Goal: Task Accomplishment & Management: Complete application form

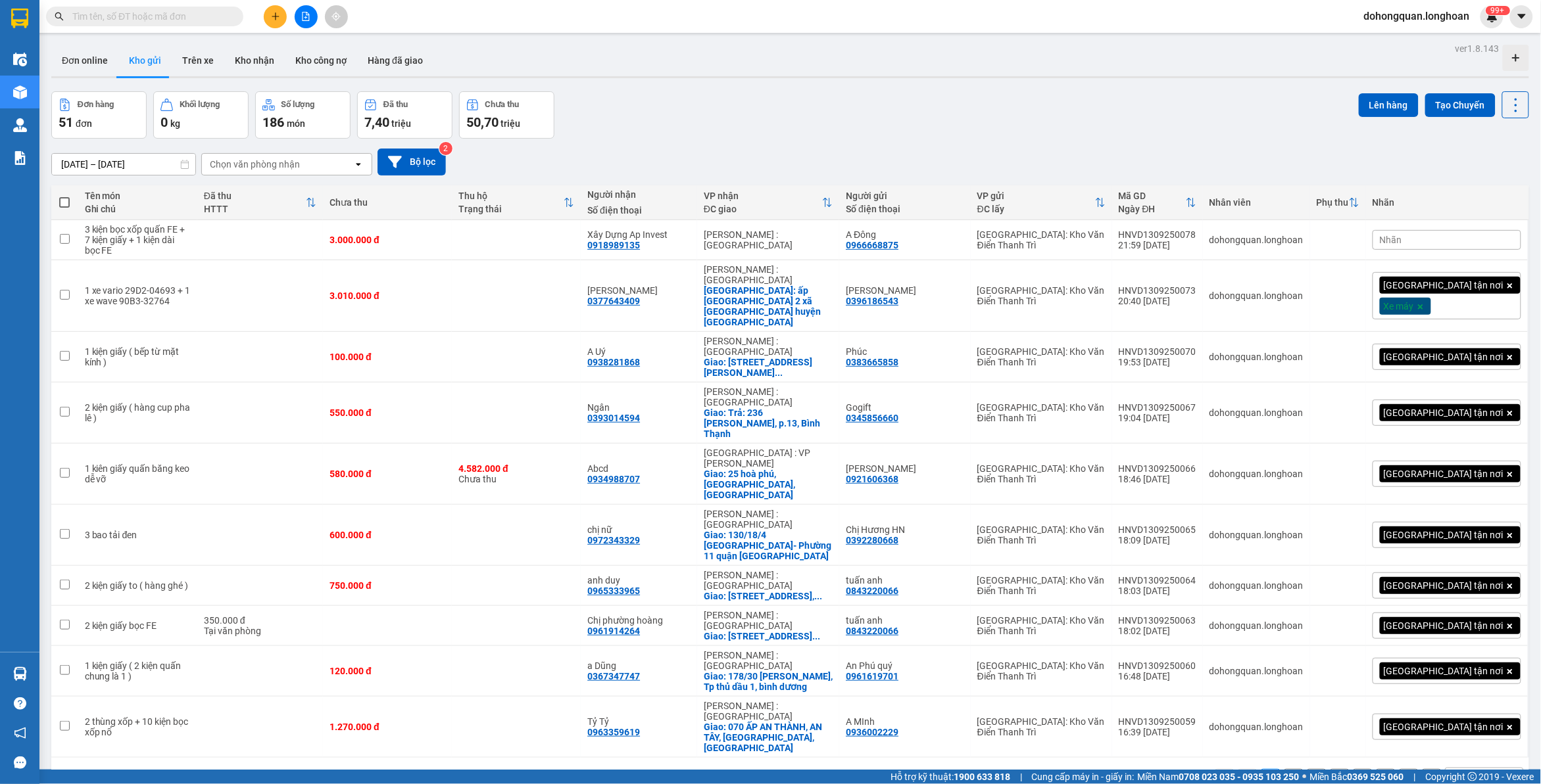
click at [272, 12] on icon "plus" at bounding box center [276, 17] width 9 height 9
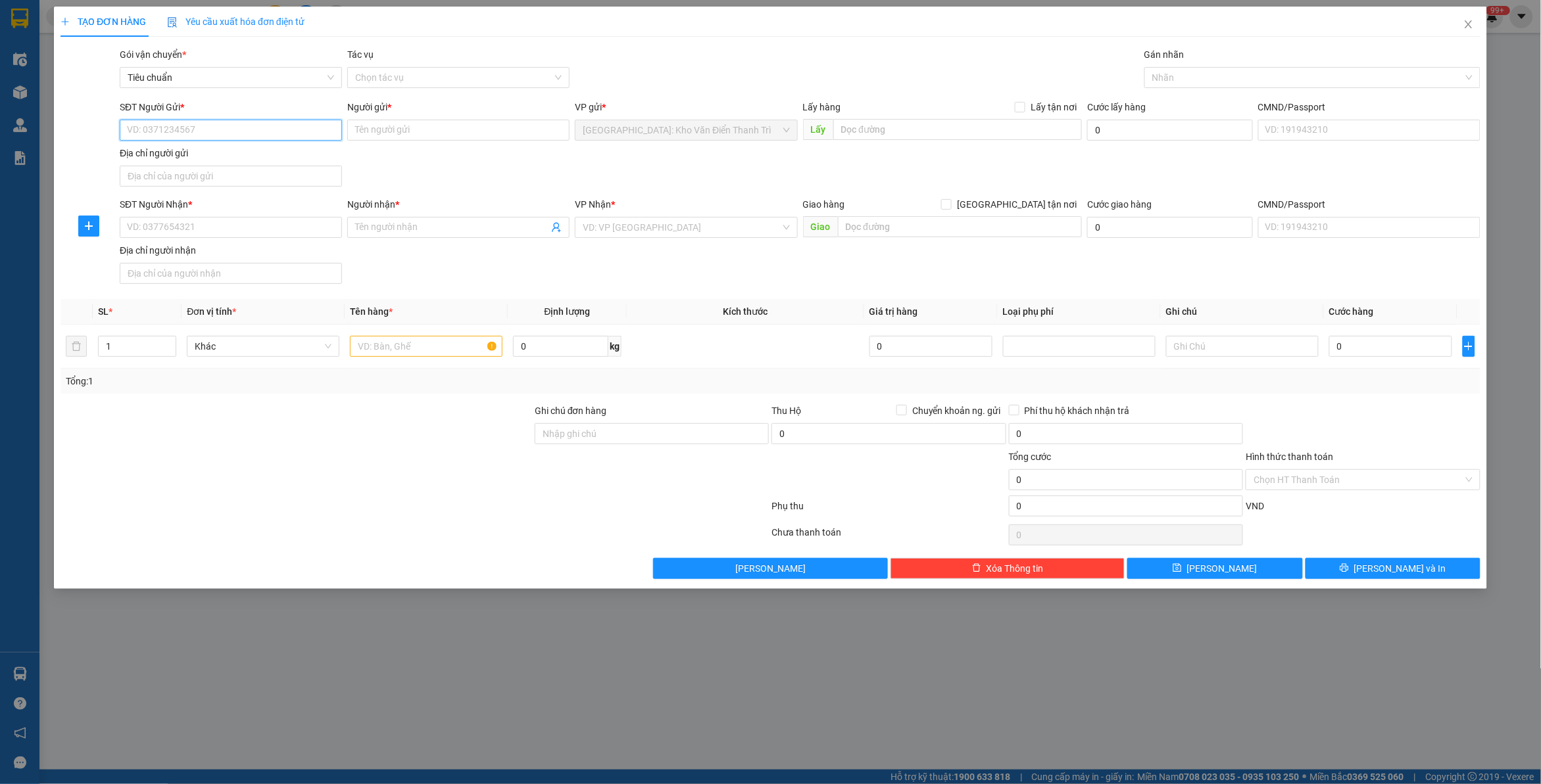
click at [292, 125] on input "SĐT Người Gửi *" at bounding box center [231, 130] width 222 height 21
paste input "0919379799"
type input "0919379799"
click at [221, 225] on input "SĐT Người Nhận *" at bounding box center [231, 227] width 222 height 21
paste input "0937555856"
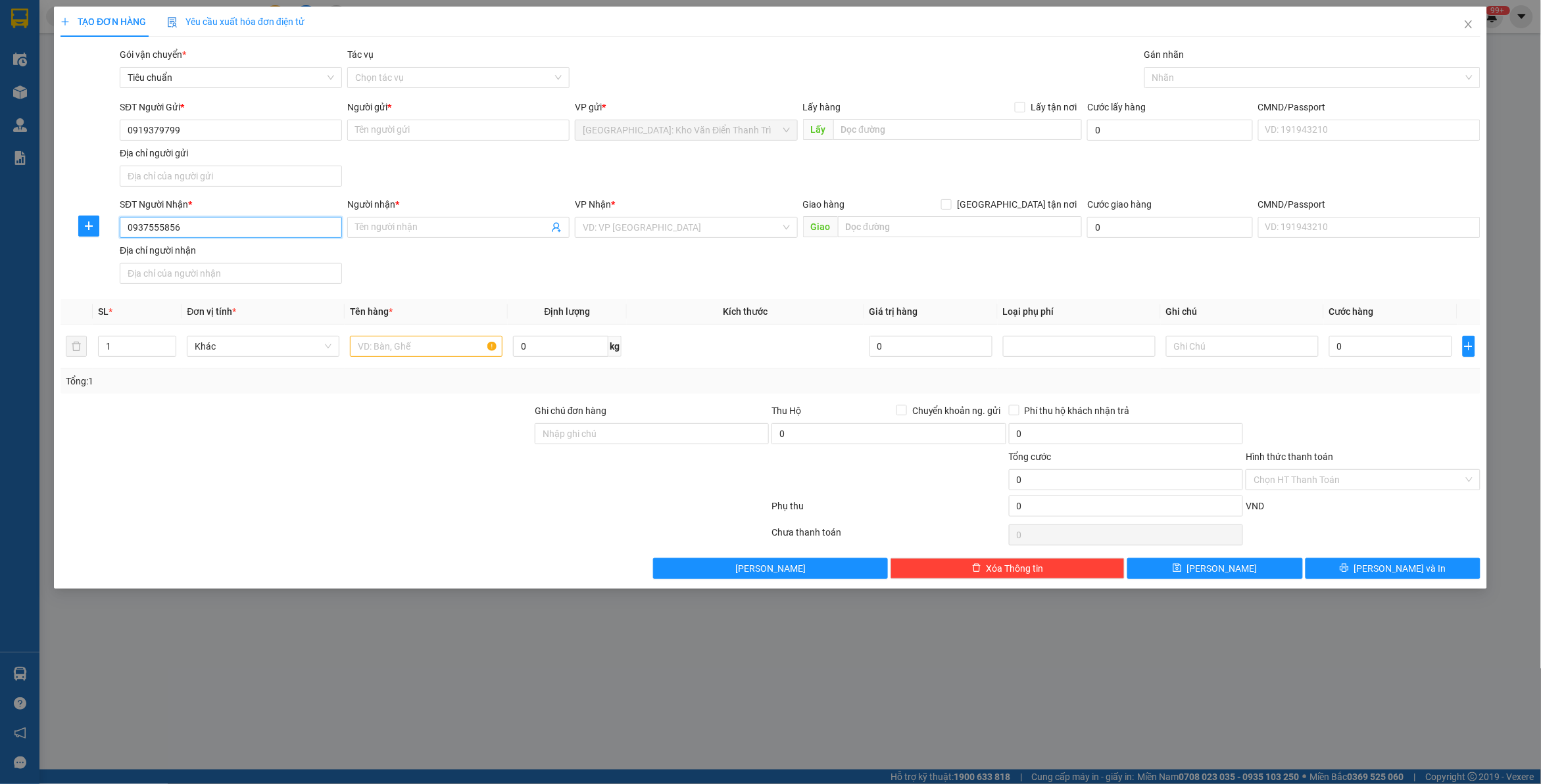
type input "0937555856"
click at [493, 125] on input "Người gửi *" at bounding box center [459, 130] width 222 height 21
type input "Thắng"
click at [445, 224] on input "Người nhận *" at bounding box center [452, 228] width 193 height 14
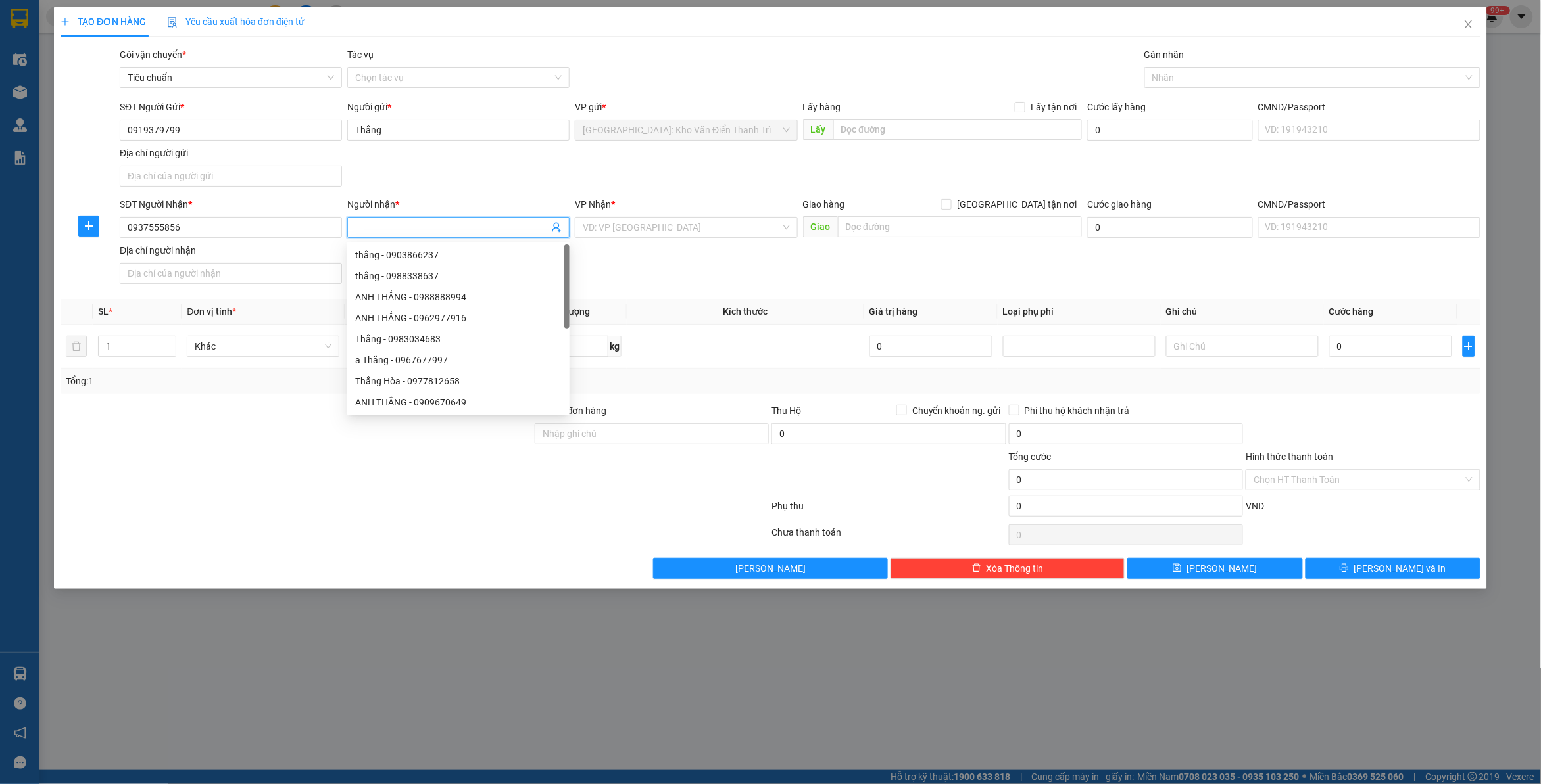
paste input "Mr [PERSON_NAME]"
type input "Mr [PERSON_NAME]"
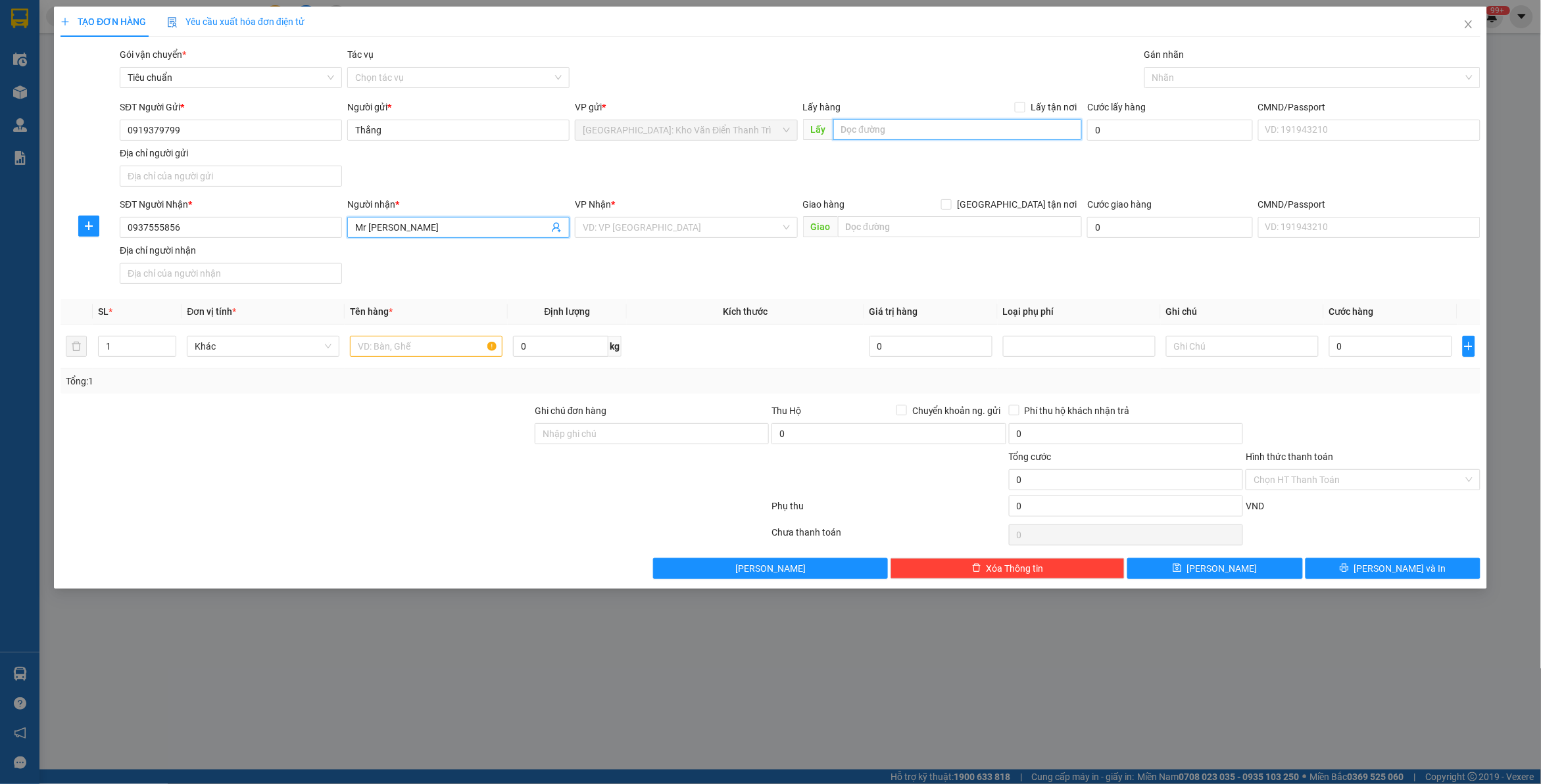
click at [869, 129] on input "text" at bounding box center [958, 129] width 249 height 21
paste input "Hầm chui sô 15 đại lộ thăng long quốc oai HN"
type input "Hầm chui sô 15 đại lộ thăng long quốc oai HN"
click at [1036, 110] on span "Lấy tận nơi" at bounding box center [1054, 107] width 57 height 14
click at [1024, 110] on input "Lấy tận nơi" at bounding box center [1020, 106] width 9 height 9
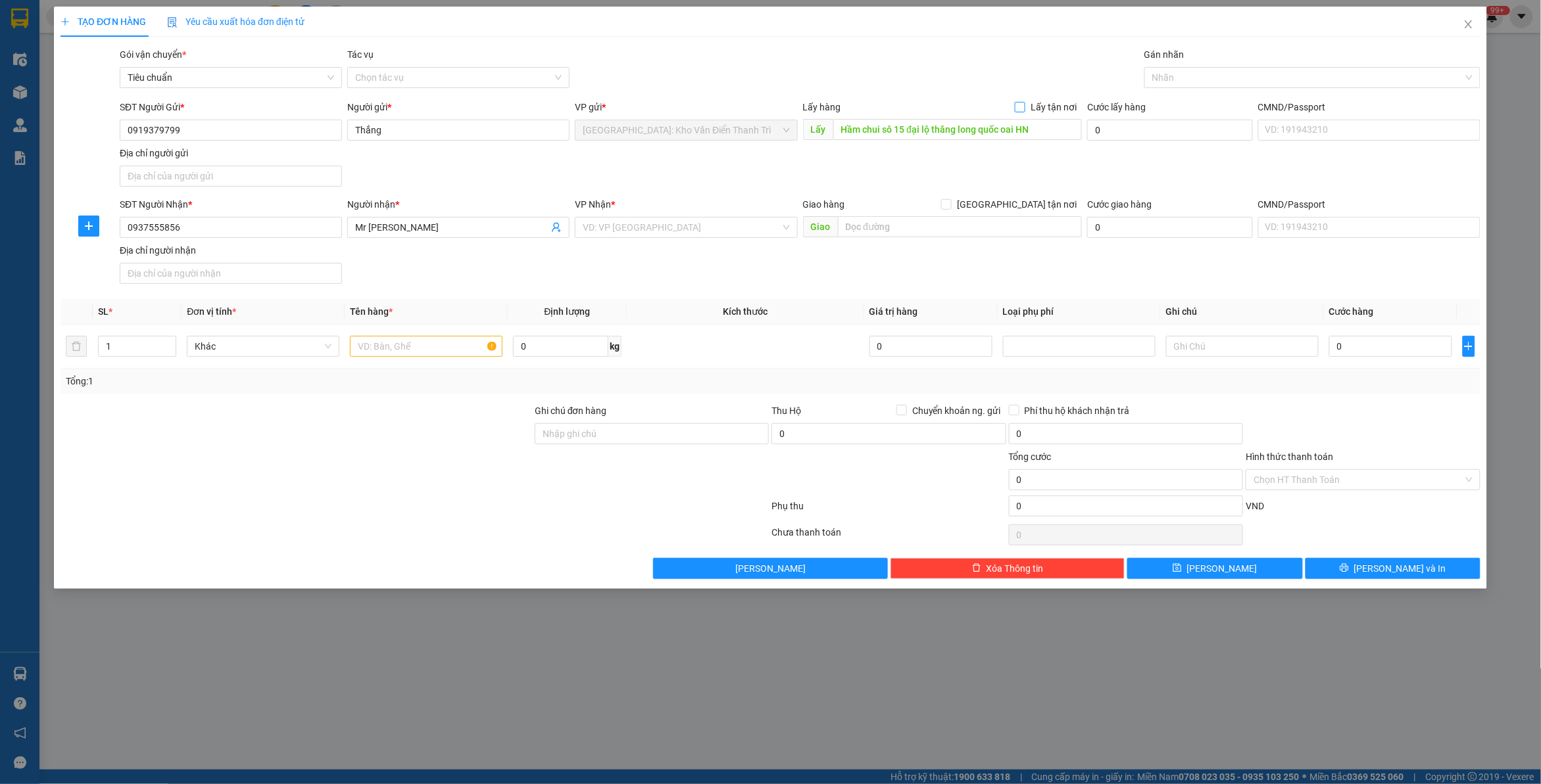
checkbox input "true"
click at [1037, 199] on span "[GEOGRAPHIC_DATA] tận nơi" at bounding box center [1016, 204] width 130 height 14
click at [951, 199] on input "[GEOGRAPHIC_DATA] tận nơi" at bounding box center [946, 204] width 9 height 9
checkbox input "true"
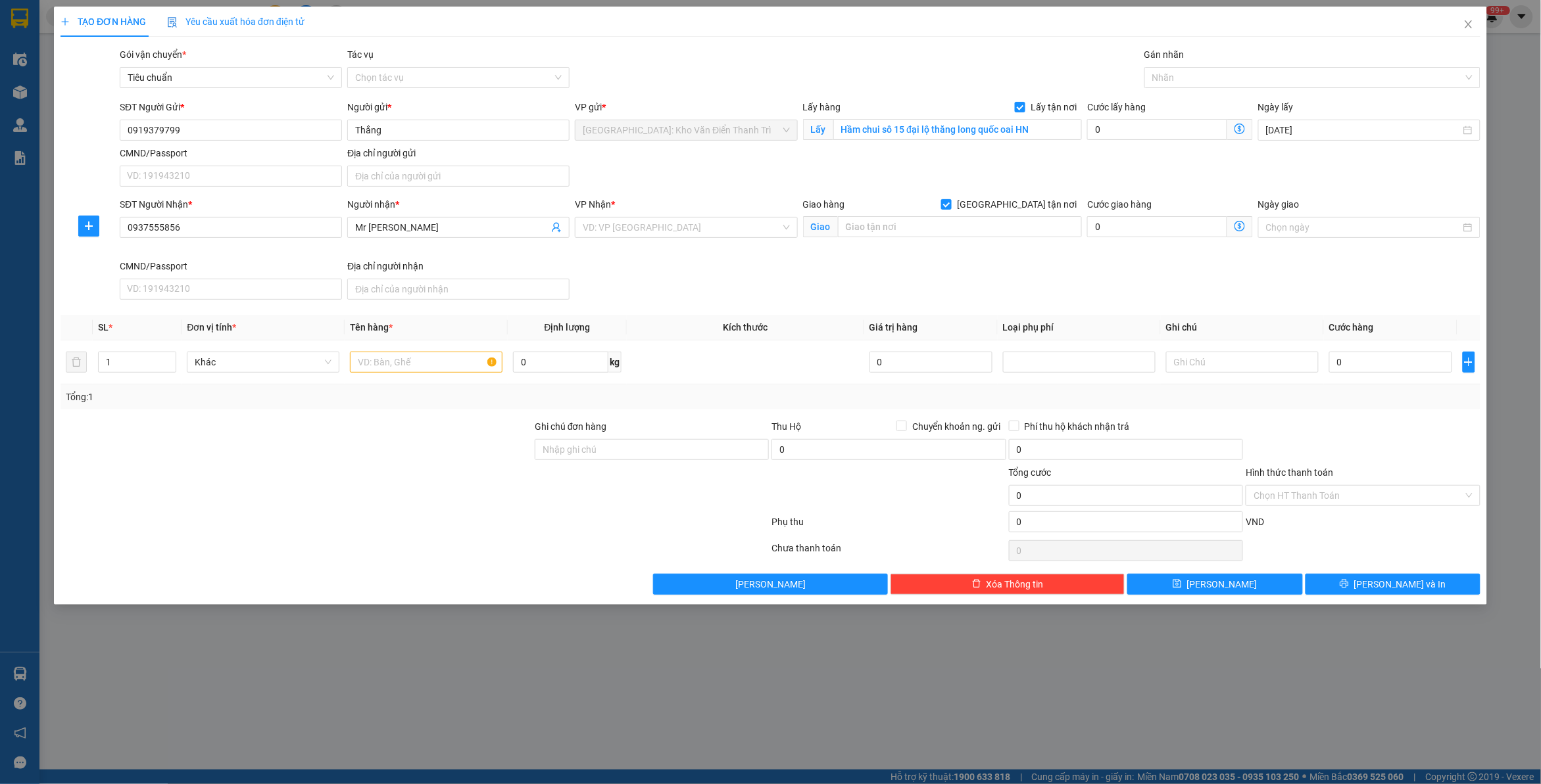
click at [921, 77] on div "Gói vận chuyển * Tiêu chuẩn Tác vụ Chọn tác vụ Gán nhãn Nhãn" at bounding box center [800, 70] width 1366 height 46
click at [906, 221] on input "text" at bounding box center [960, 227] width 244 height 21
paste input "Căn 920 [GEOGRAPHIC_DATA], [GEOGRAPHIC_DATA], [GEOGRAPHIC_DATA] , QN"
type input "Căn 920 [GEOGRAPHIC_DATA], [GEOGRAPHIC_DATA], [GEOGRAPHIC_DATA] , QN"
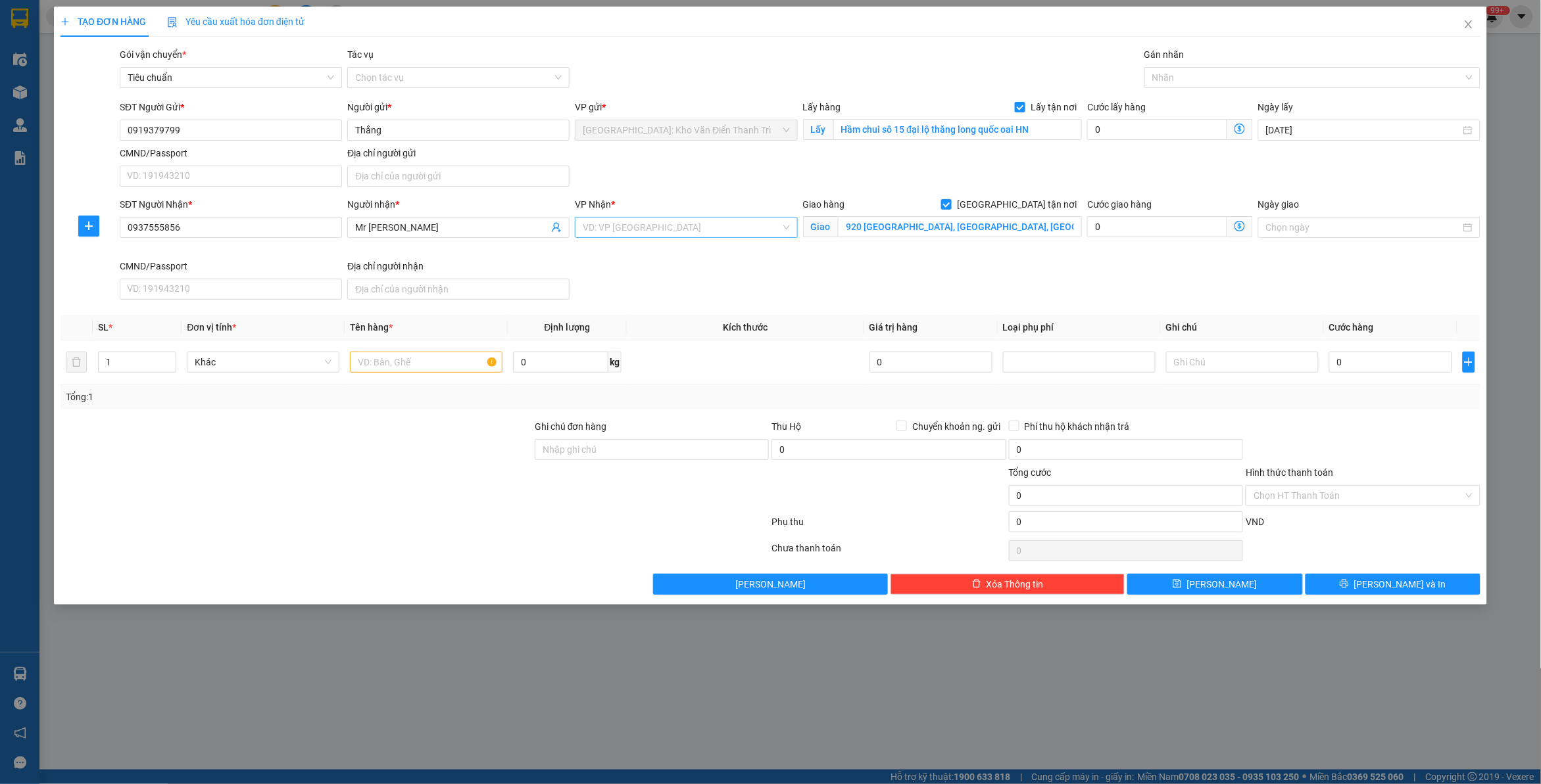
click at [669, 224] on input "search" at bounding box center [681, 227] width 197 height 20
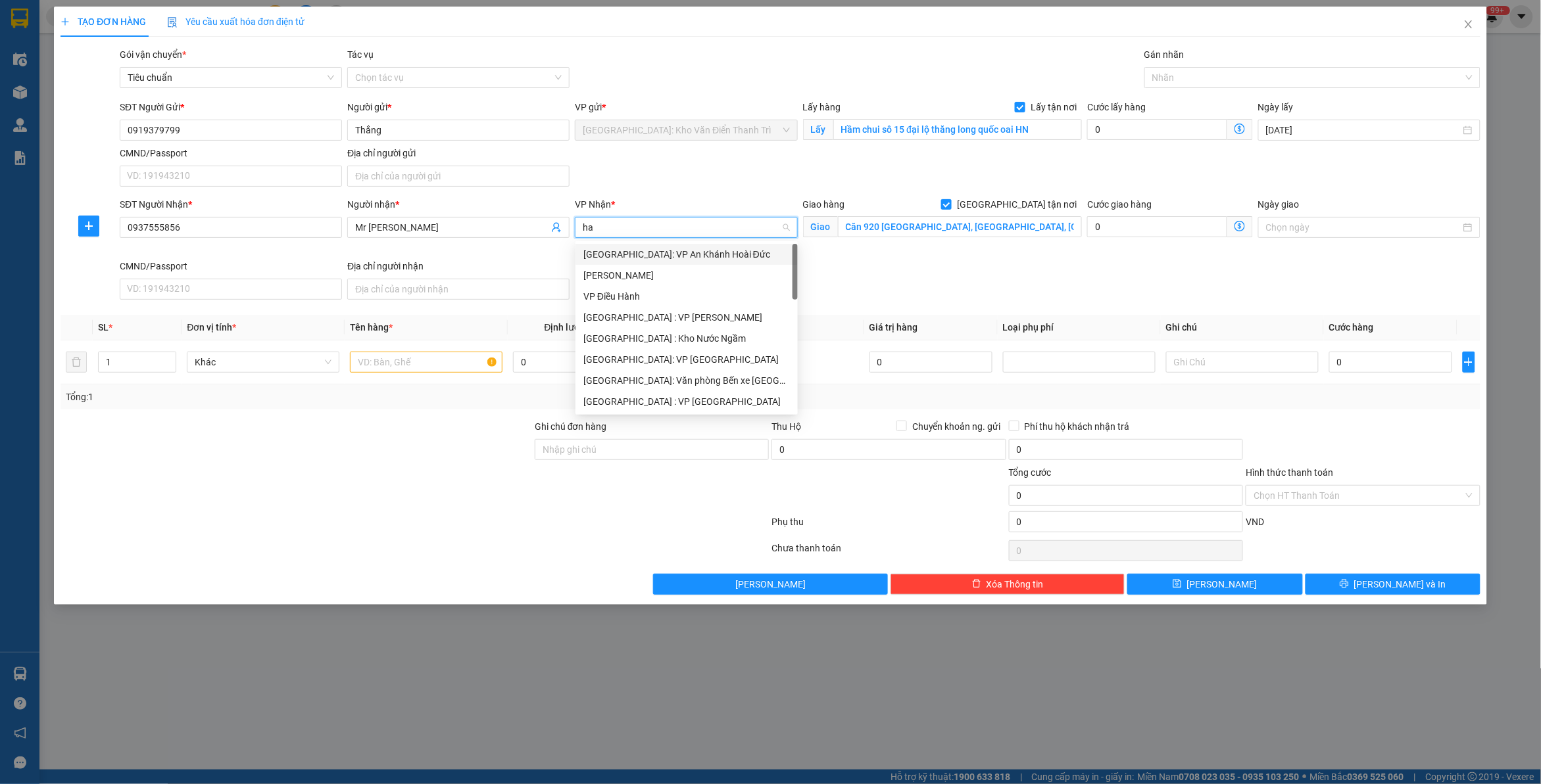
type input "hai"
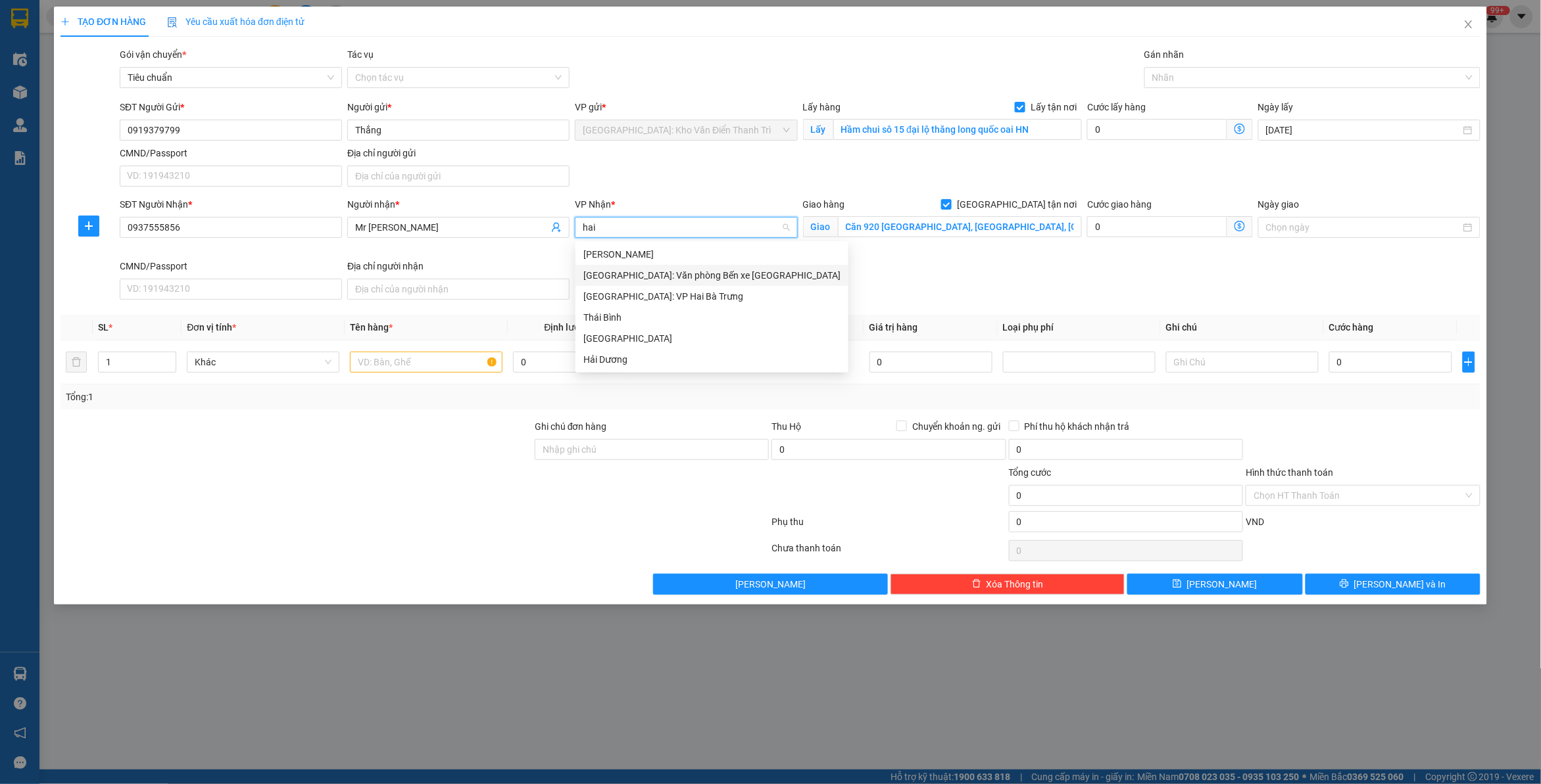
click at [666, 273] on div "[GEOGRAPHIC_DATA]: Văn phòng Bến xe [GEOGRAPHIC_DATA]" at bounding box center [712, 275] width 257 height 14
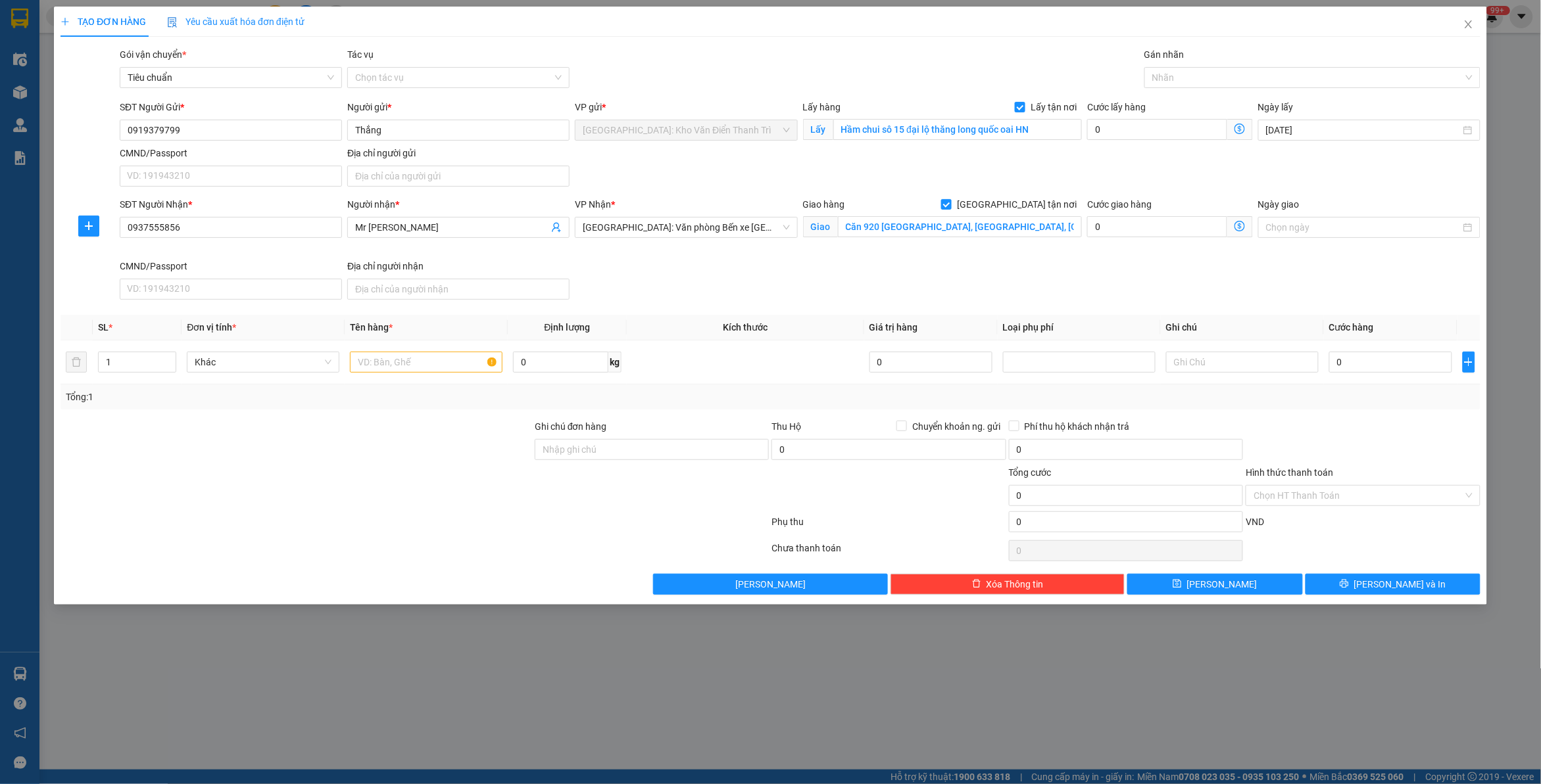
click at [912, 80] on div "Gói vận chuyển * Tiêu chuẩn Tác vụ Chọn tác vụ Gán nhãn Nhãn" at bounding box center [800, 70] width 1366 height 46
click at [1215, 82] on div at bounding box center [1305, 77] width 316 height 16
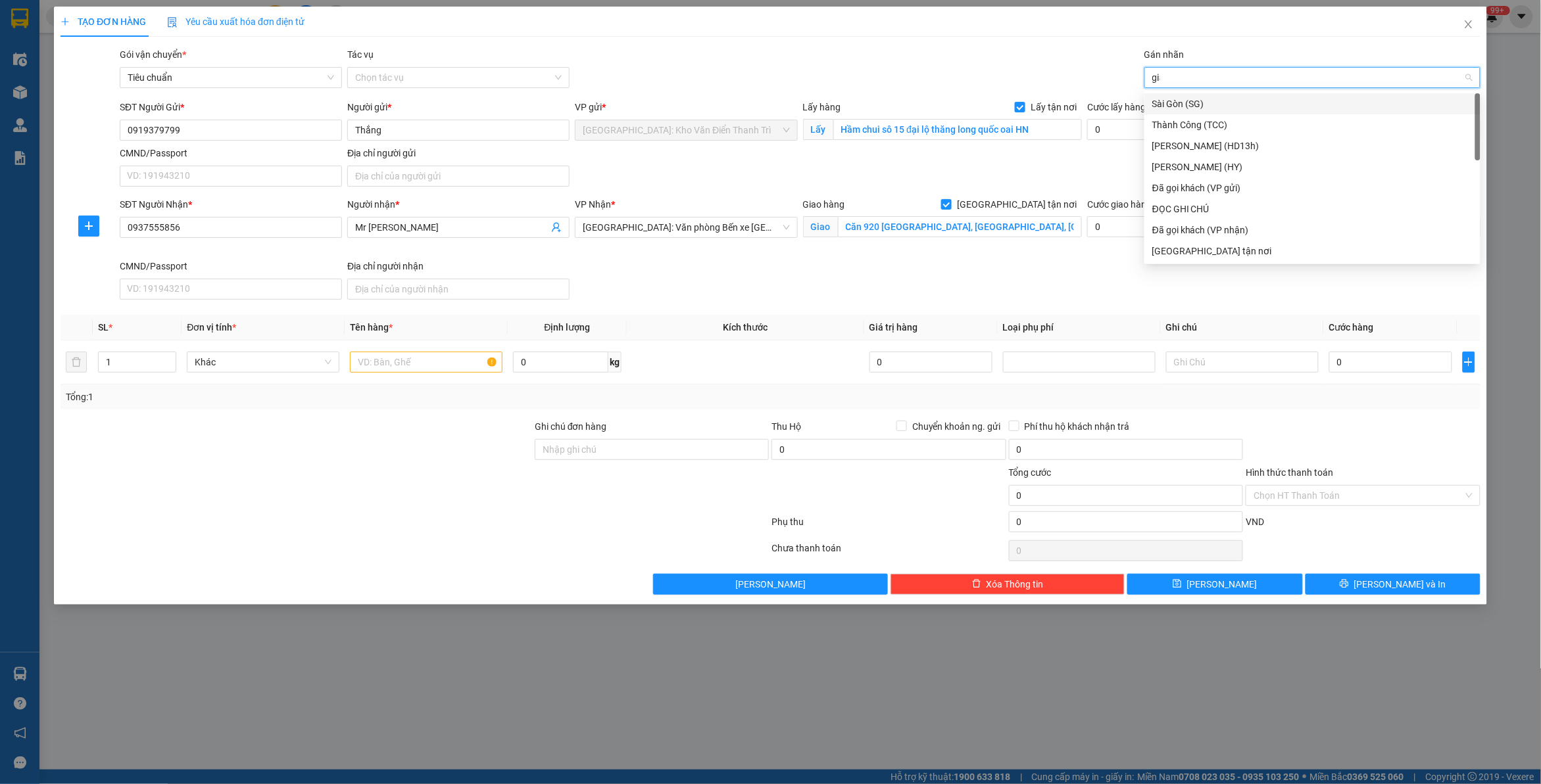
type input "giao"
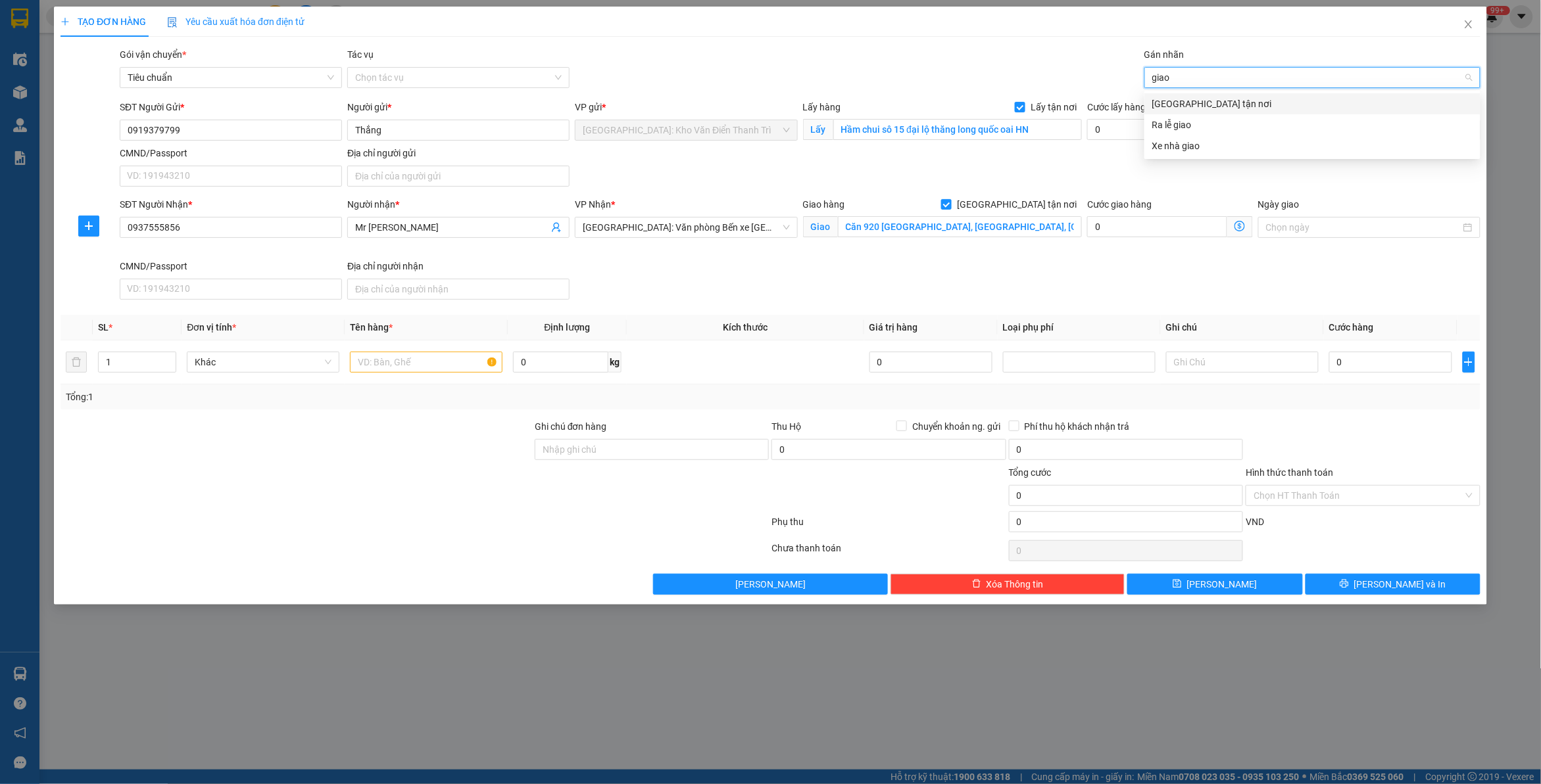
click at [1238, 102] on div "[GEOGRAPHIC_DATA] tận nơi" at bounding box center [1312, 104] width 320 height 14
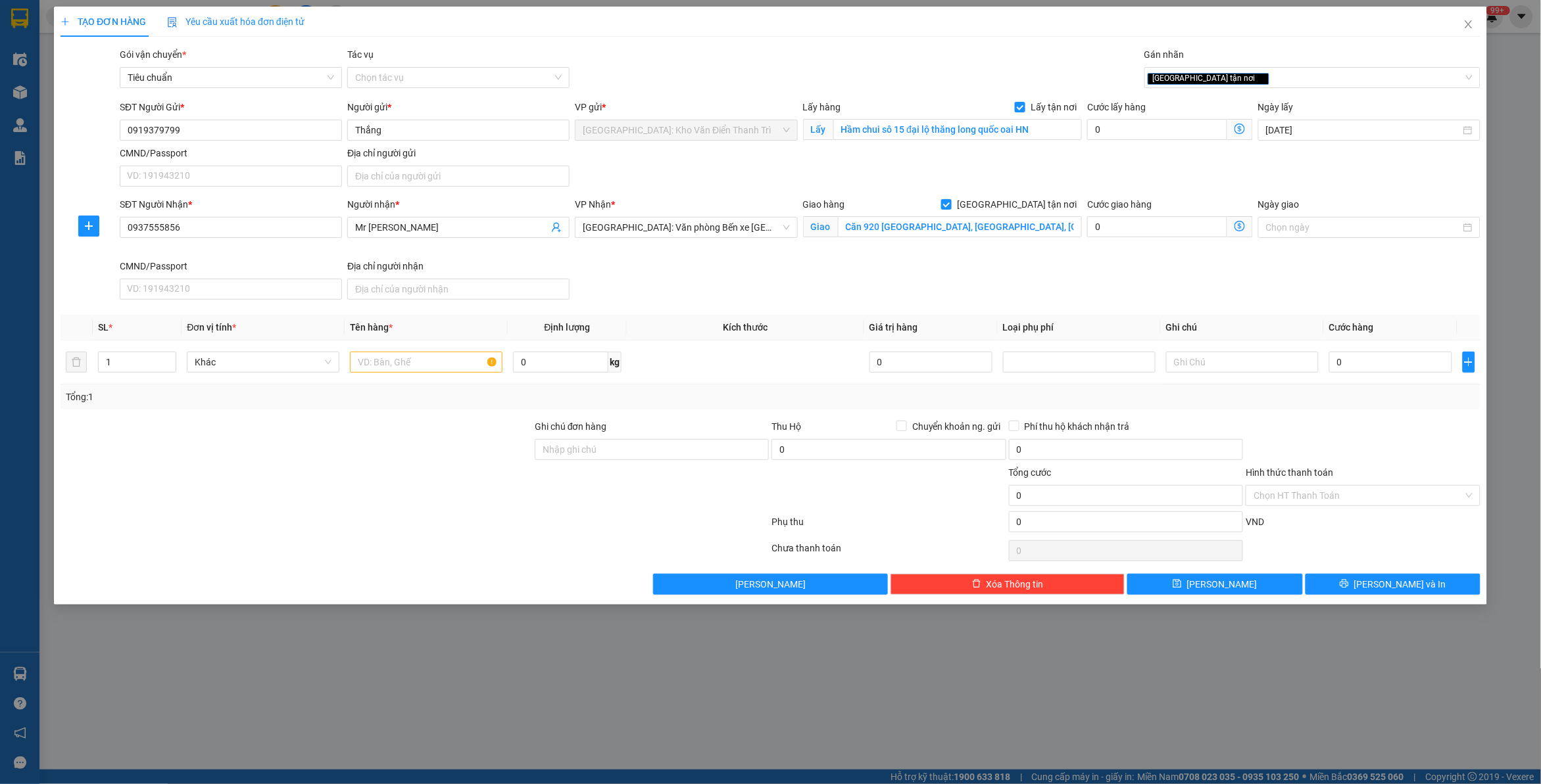
click at [896, 86] on div "Gói vận chuyển * Tiêu chuẩn Tác vụ Chọn tác vụ Gán nhãn Giao tận nơi" at bounding box center [800, 70] width 1366 height 46
click at [1142, 130] on input "0" at bounding box center [1157, 129] width 140 height 21
type input "1"
type input "11"
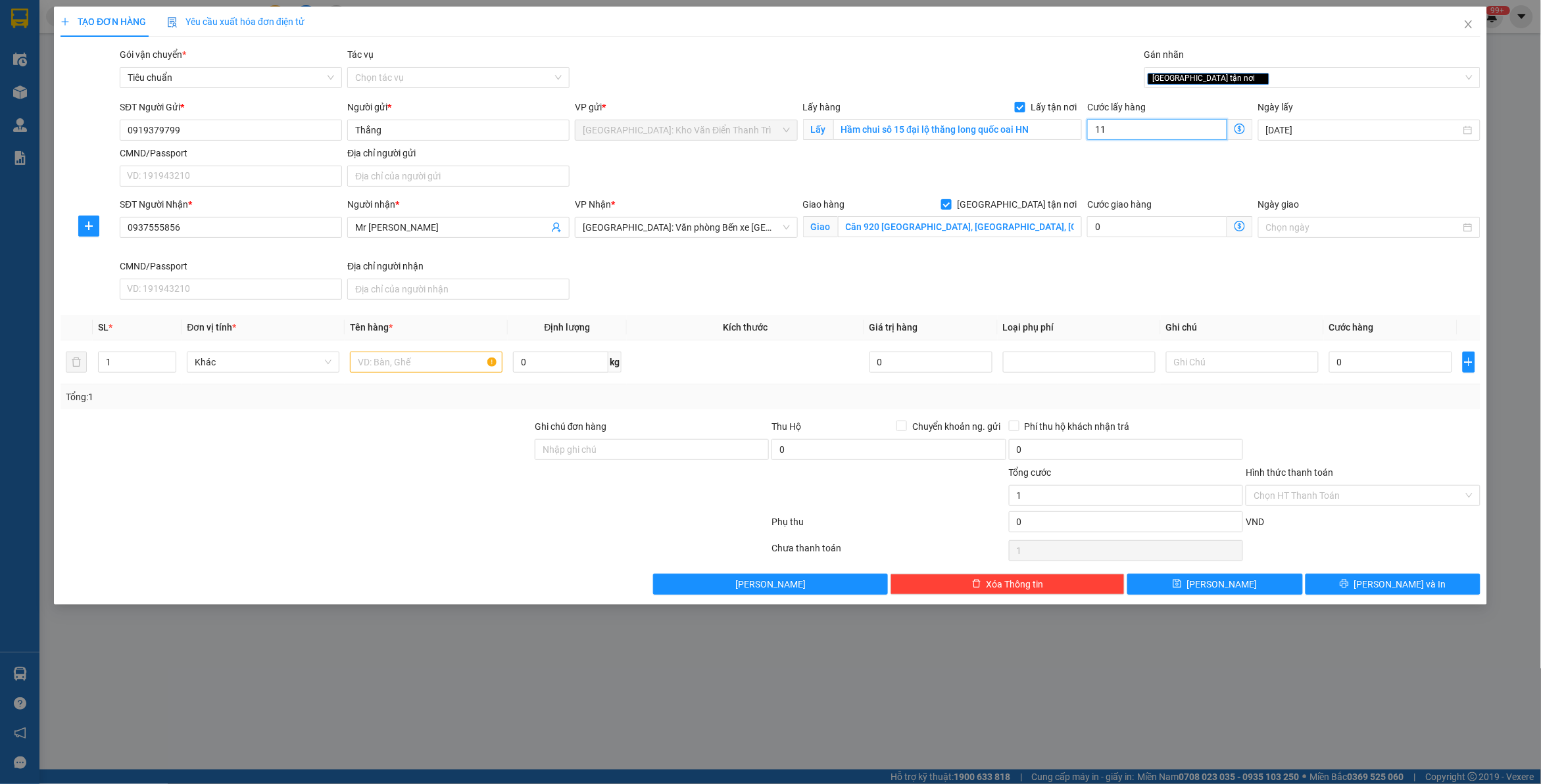
type input "11"
type input "115"
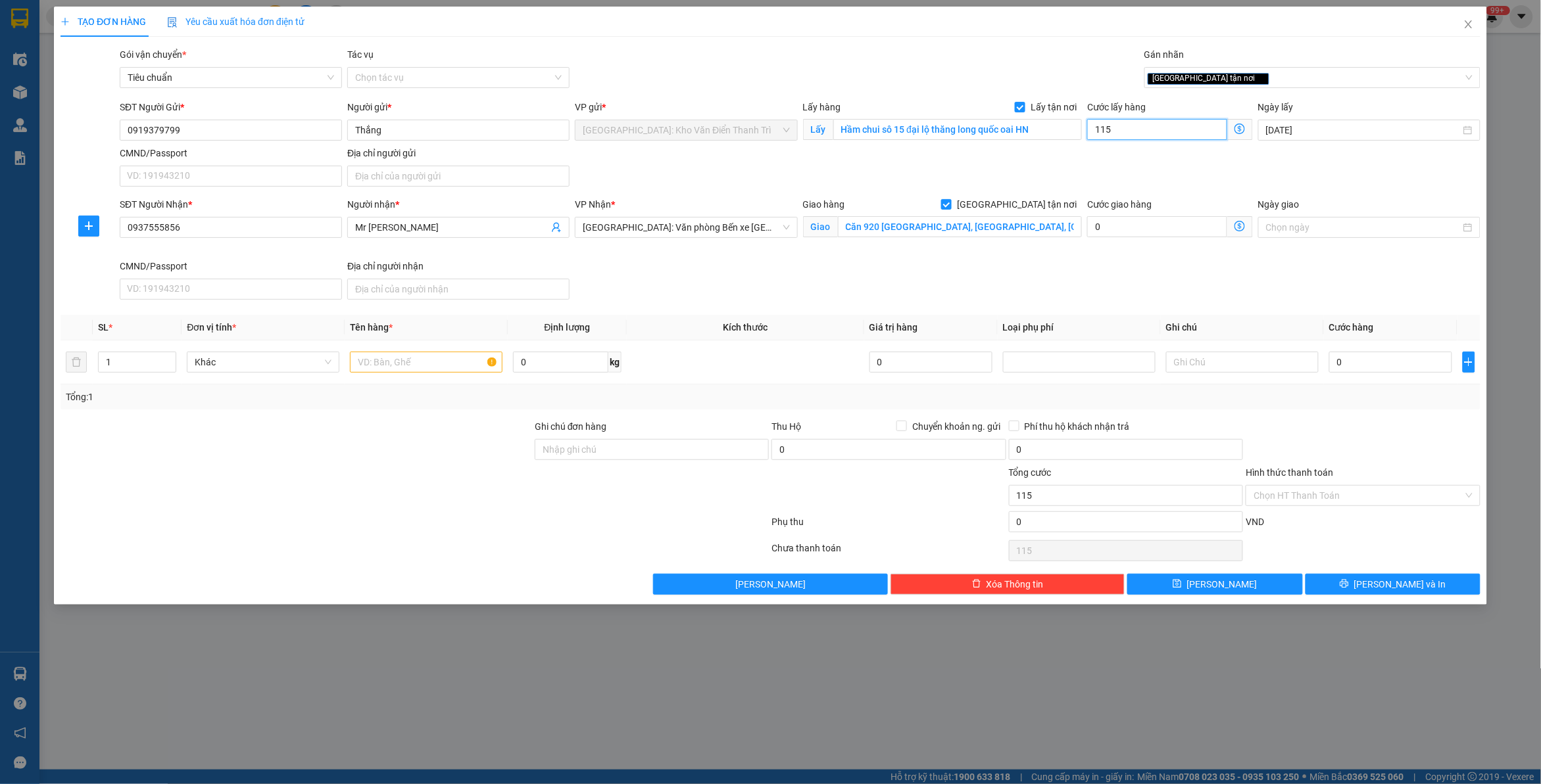
type input "1.150"
type input "11.500"
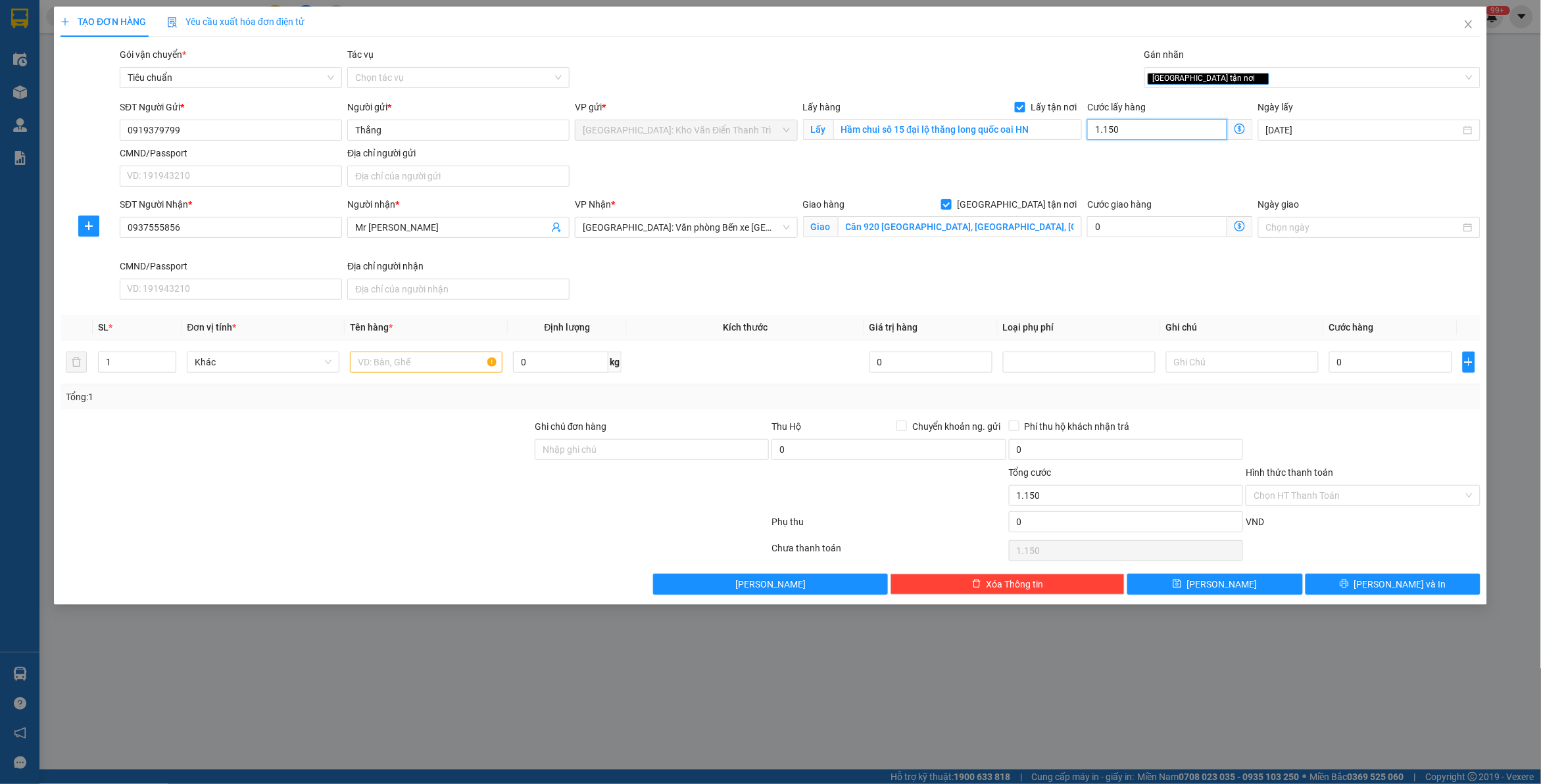
type input "11.500"
type input "115.000"
click at [1379, 368] on input "0" at bounding box center [1390, 362] width 123 height 21
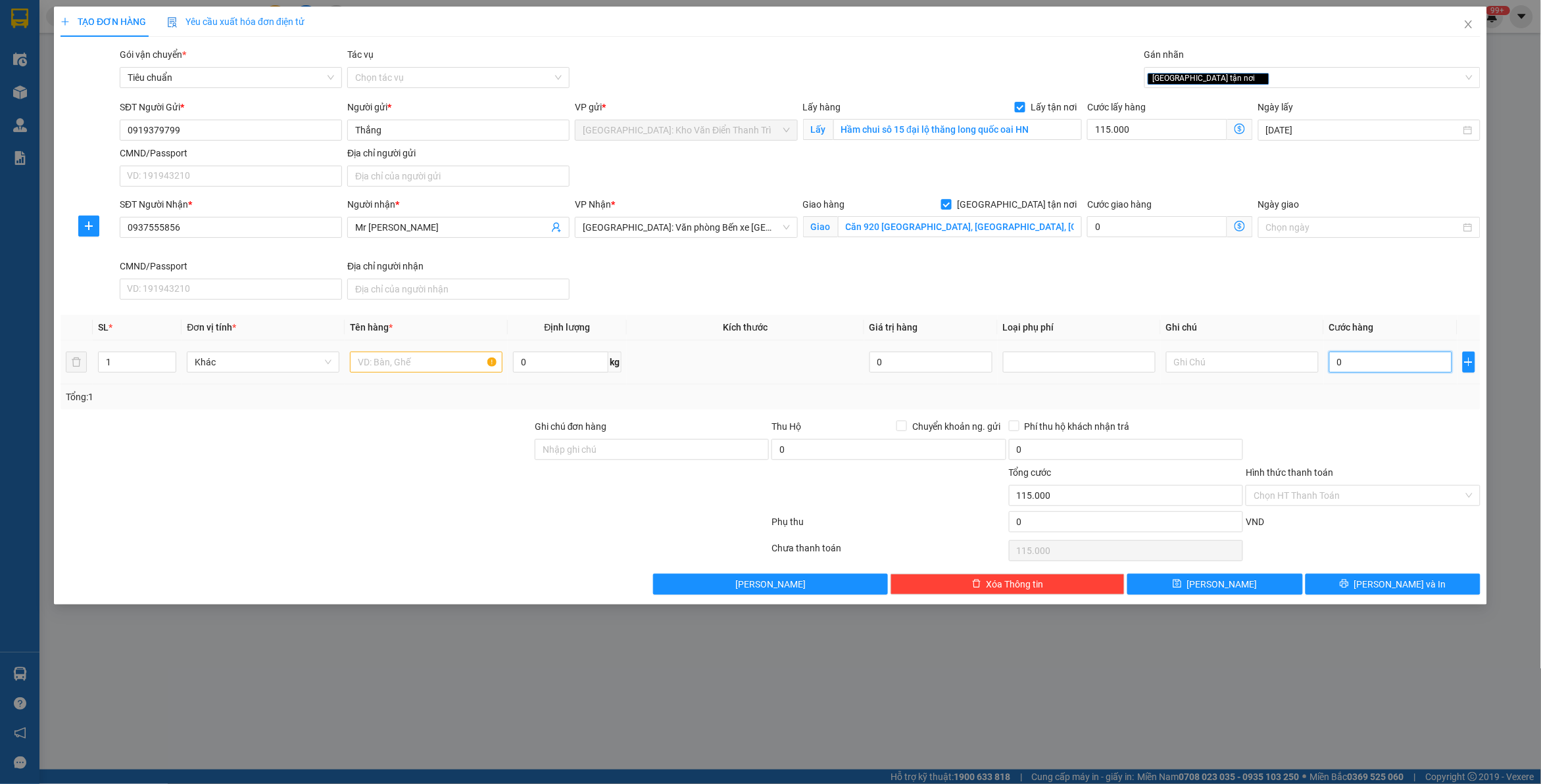
type input "4"
type input "115.004"
type input "40"
type input "115.040"
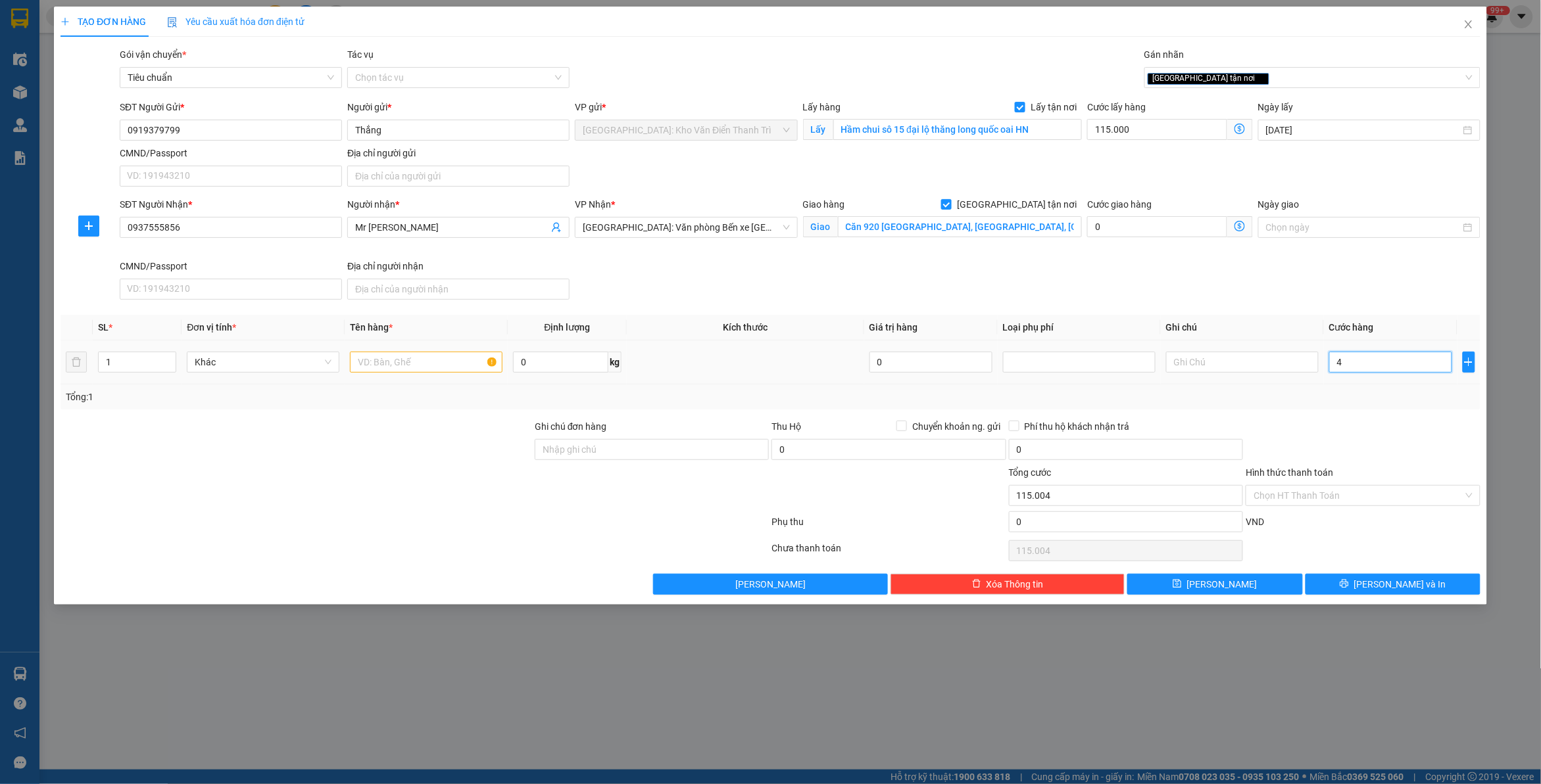
type input "115.040"
type input "400"
type input "115.400"
type input "4.000"
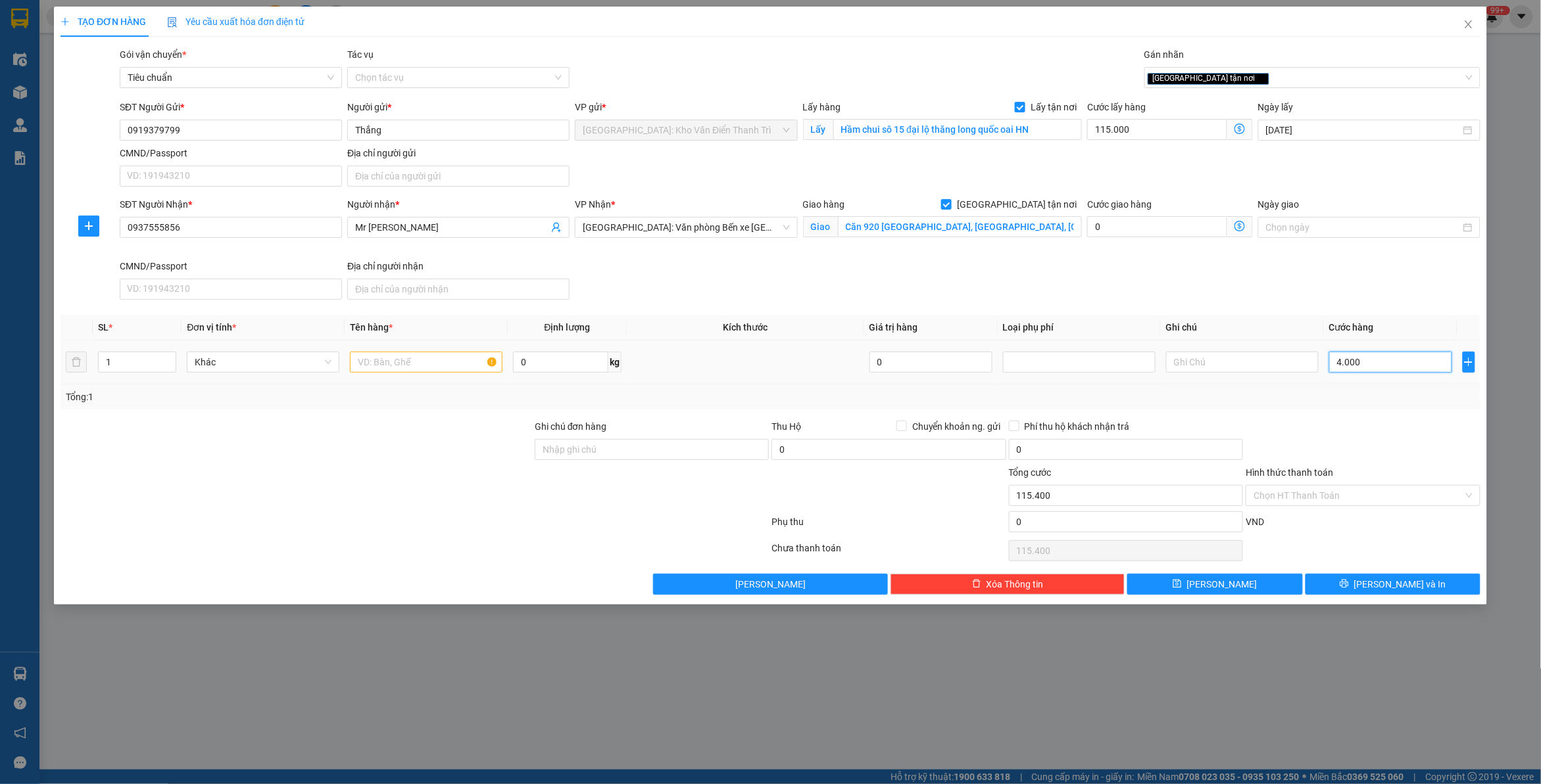
type input "119.000"
type input "40.000"
type input "155.000"
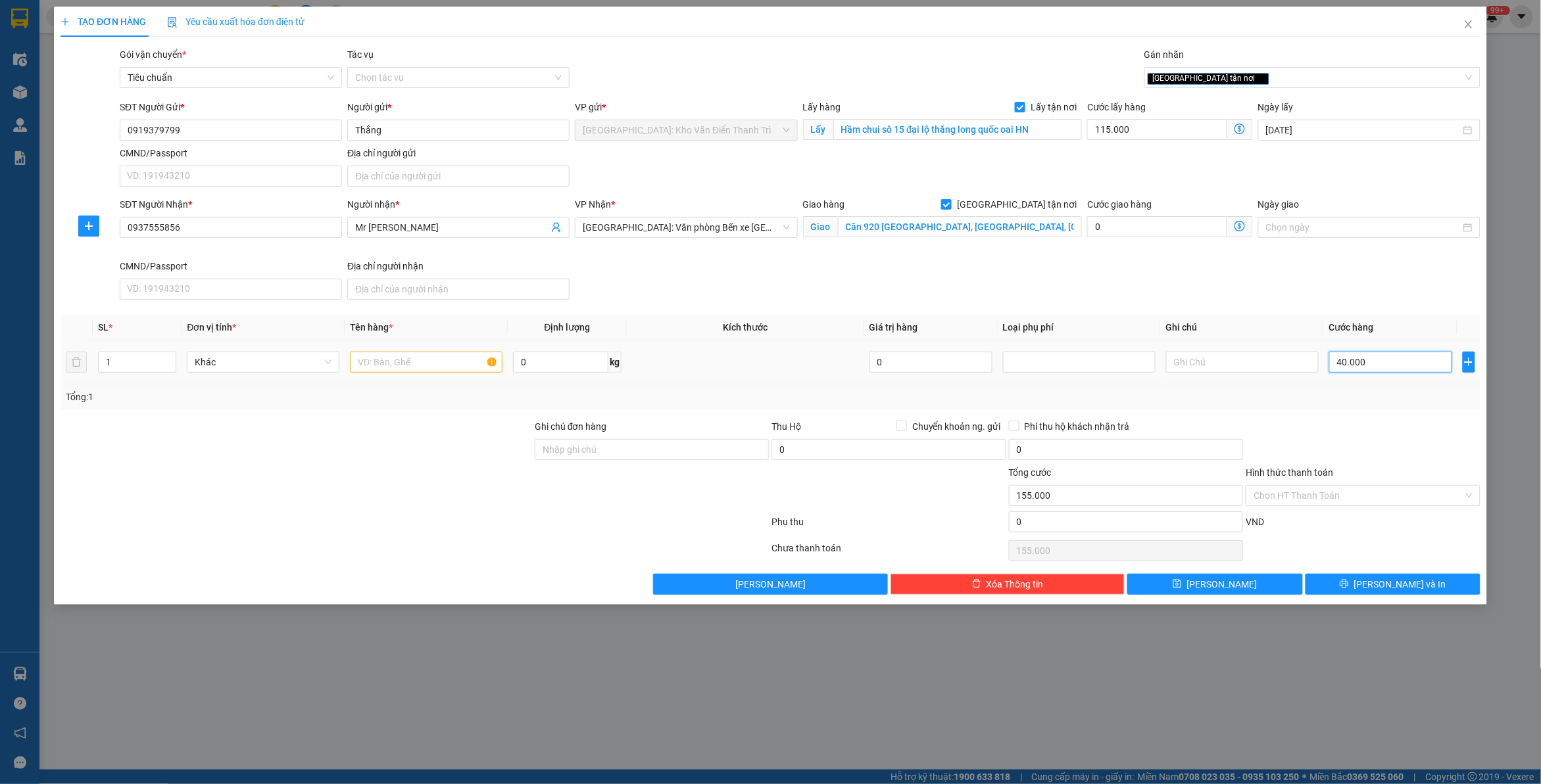
type input "400.000"
type input "515.000"
type input "400.000"
click at [908, 431] on span "Chuyển khoản ng. gửi" at bounding box center [957, 426] width 99 height 14
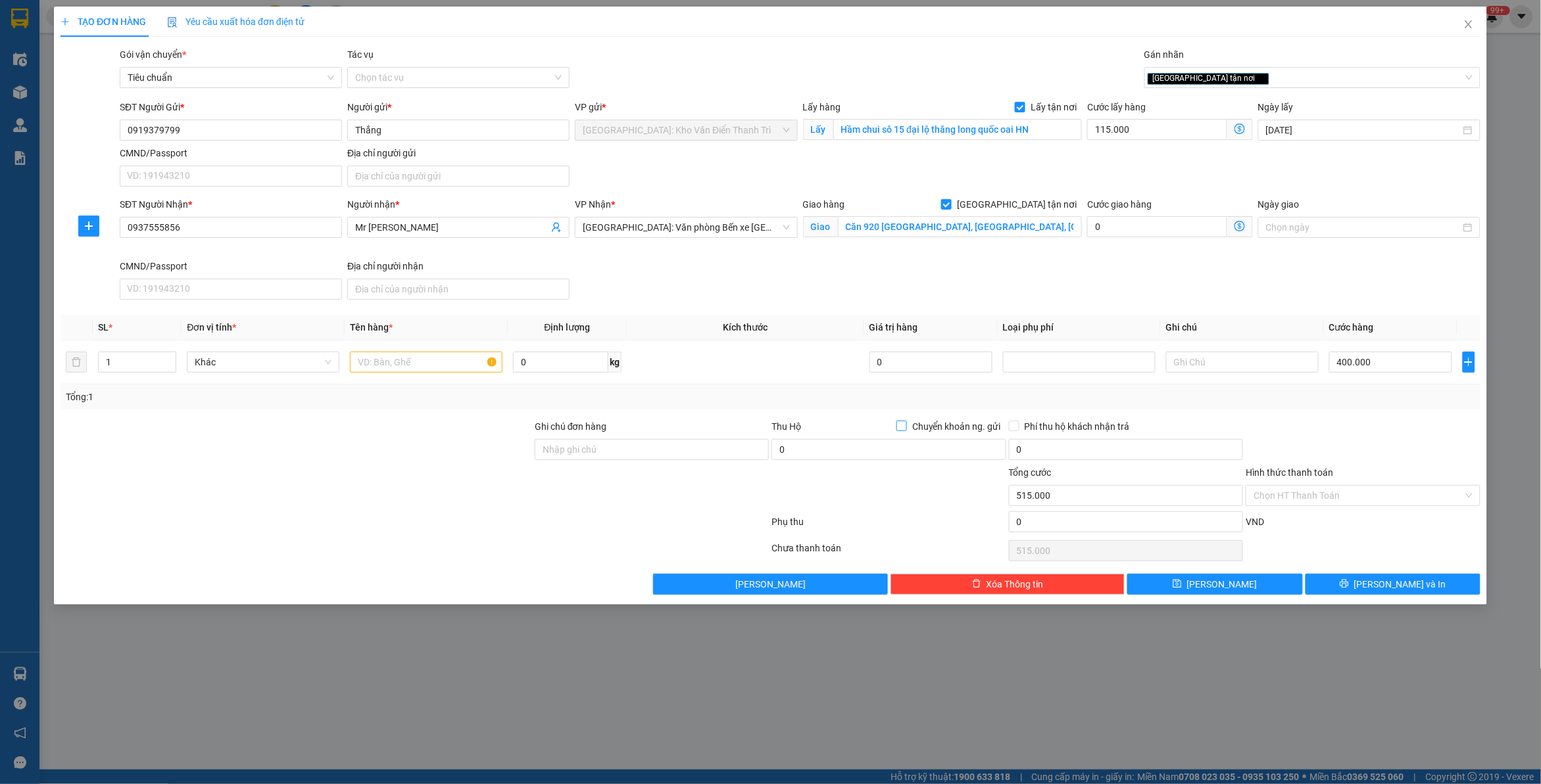
click at [906, 430] on input "Chuyển khoản ng. gửi" at bounding box center [901, 425] width 9 height 9
checkbox input "true"
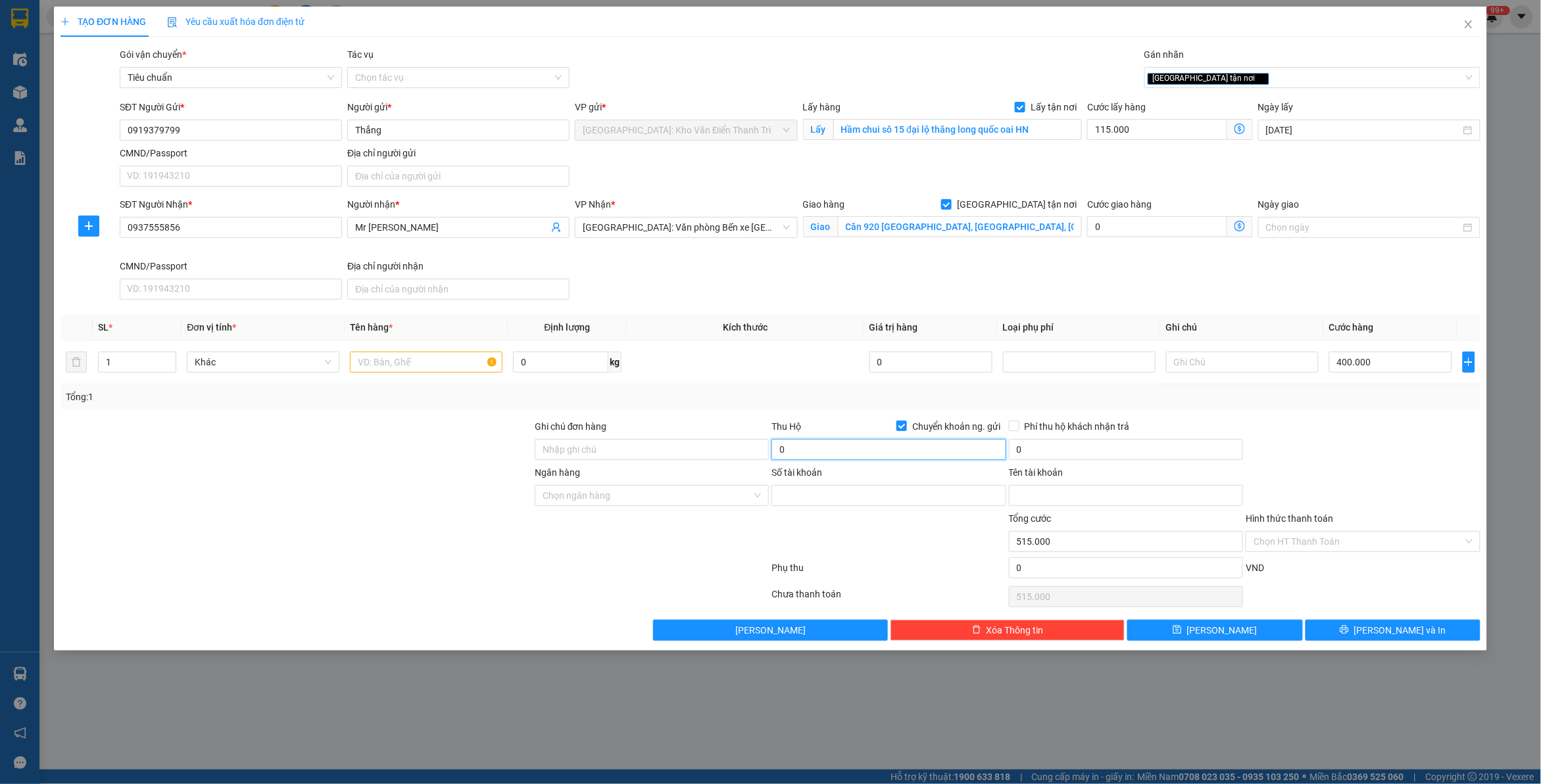
click at [847, 439] on input "0" at bounding box center [888, 449] width 234 height 21
type input "9.100.000"
click at [1095, 451] on input "0" at bounding box center [1126, 449] width 234 height 21
type input "25.000"
click at [863, 498] on input "Số tài khoản" at bounding box center [888, 496] width 234 height 21
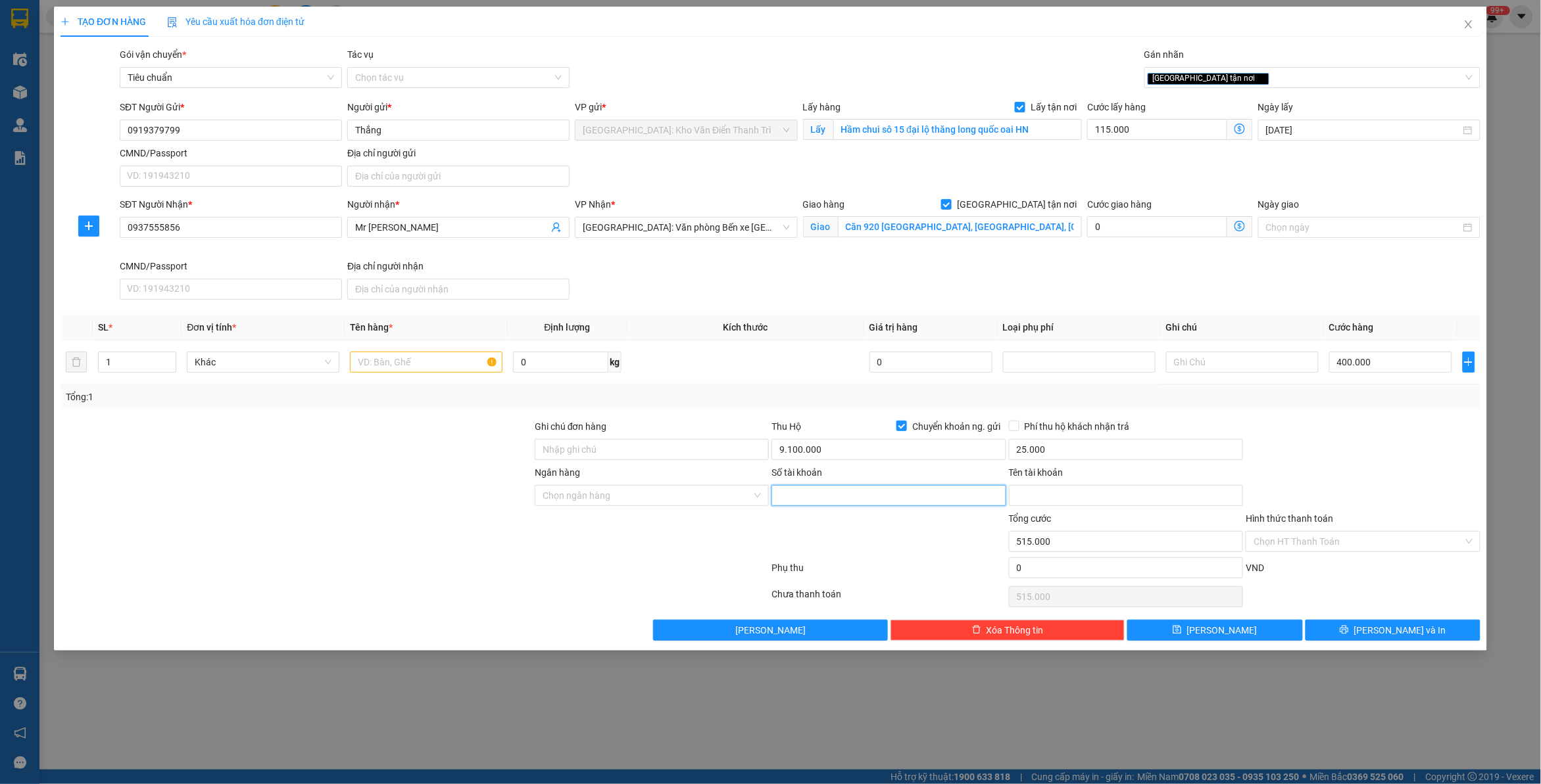
paste input "198699889999"
type input "198699889999"
click at [589, 506] on input "Ngân hàng" at bounding box center [646, 496] width 209 height 20
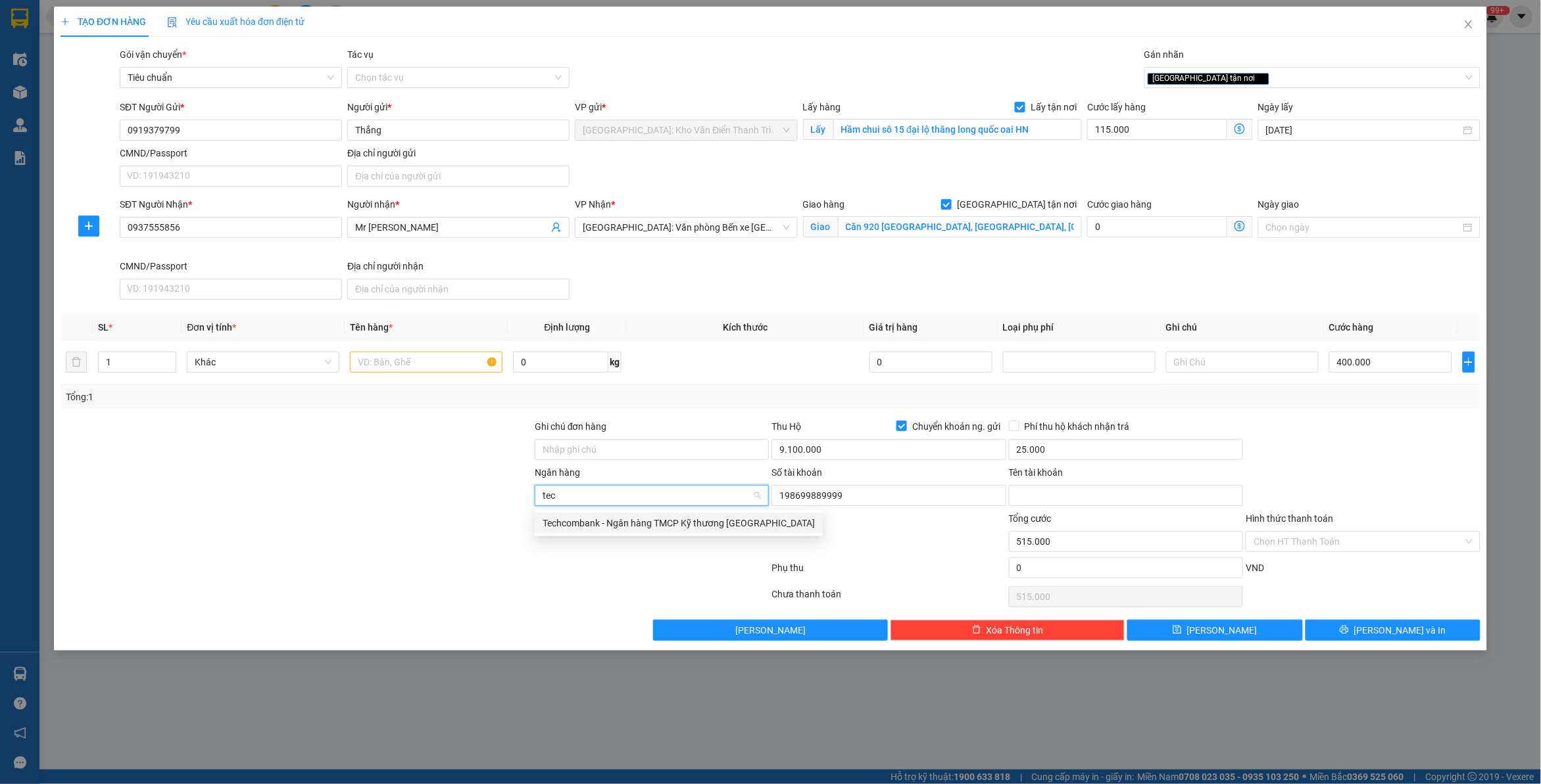
type input "tech"
click at [646, 527] on div "Techcombank - Ngân hàng TMCP Kỹ thương [GEOGRAPHIC_DATA]" at bounding box center [678, 523] width 272 height 14
click at [350, 503] on div at bounding box center [296, 489] width 475 height 46
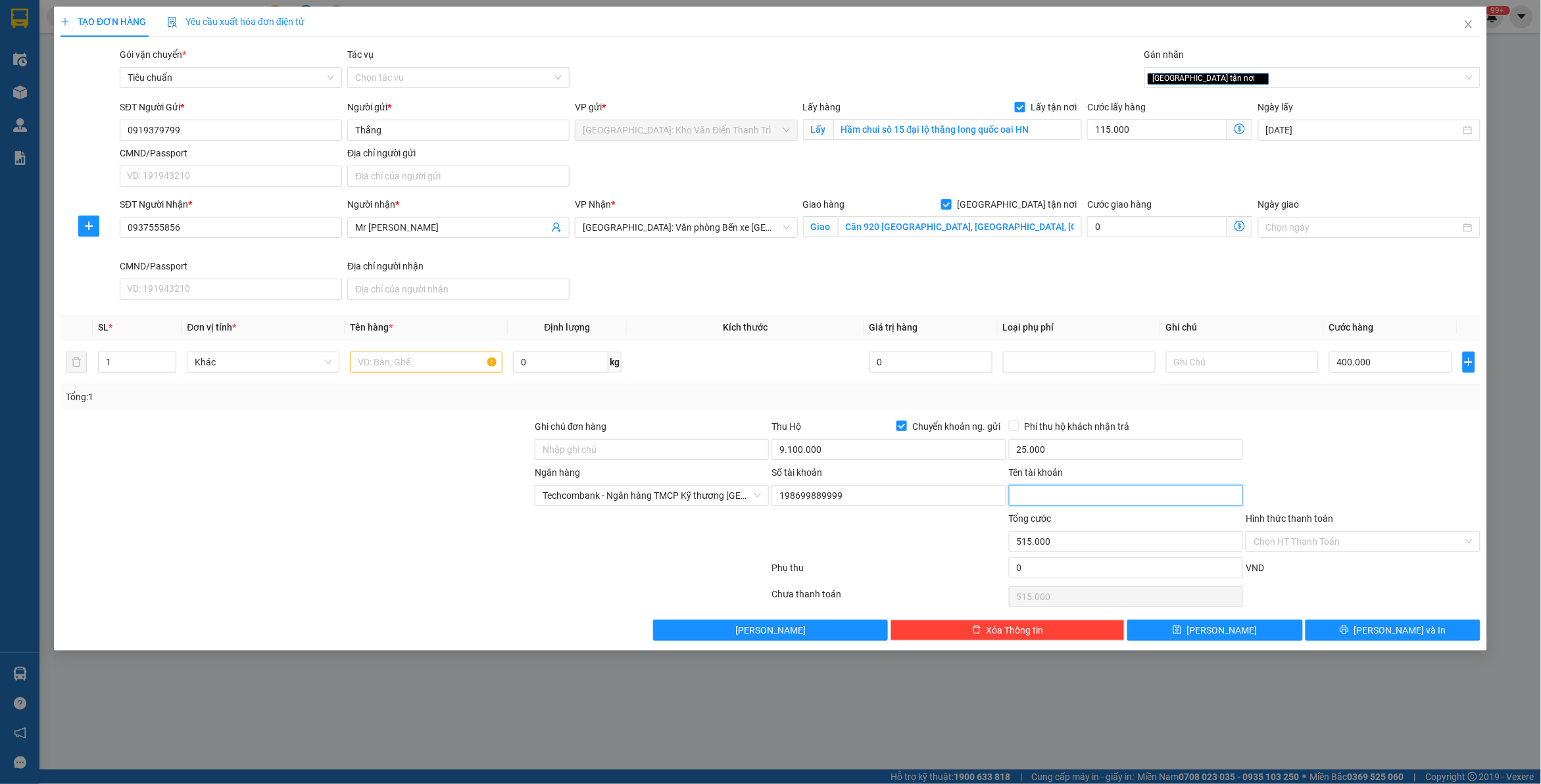
click at [1097, 500] on input "Tên tài khoản" at bounding box center [1126, 496] width 234 height 21
paste input "[PERSON_NAME]"
type input "[PERSON_NAME]"
click at [285, 490] on div at bounding box center [296, 489] width 475 height 46
click at [438, 373] on input "text" at bounding box center [426, 362] width 153 height 21
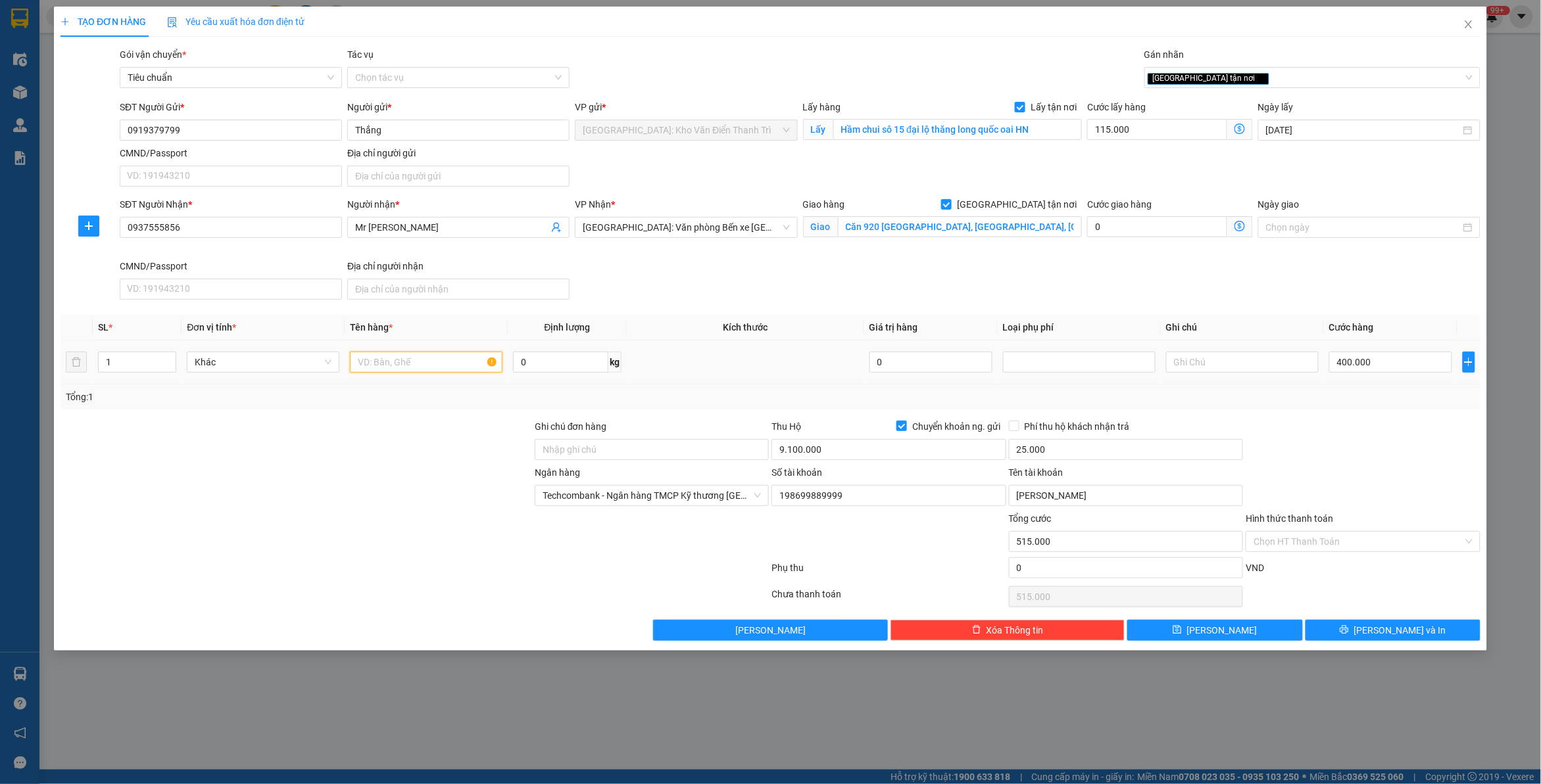
paste input "2 kiện ghế,"
type input "2 kiện ghế a bình đón quốc oai"
click at [387, 508] on div at bounding box center [296, 489] width 475 height 46
click at [677, 440] on input "Ghi chú đơn hàng" at bounding box center [651, 449] width 234 height 21
paste input "cước vận chuyển và phí thu hộ bên gửi thanh toán"
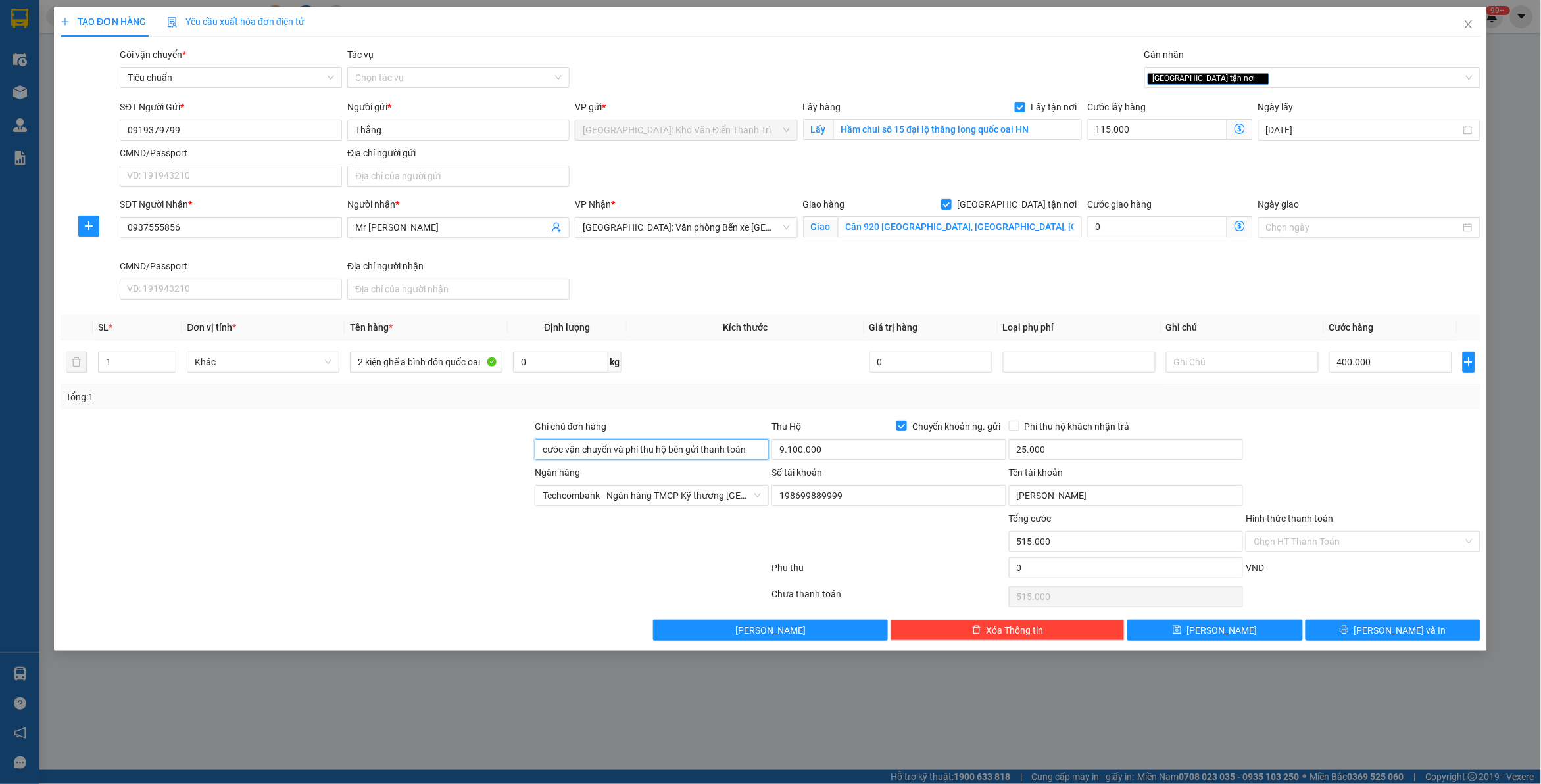
type input "cước vận chuyển và phí thu hộ bên gửi thanh toán"
click at [1227, 637] on span "[PERSON_NAME]" at bounding box center [1222, 630] width 70 height 14
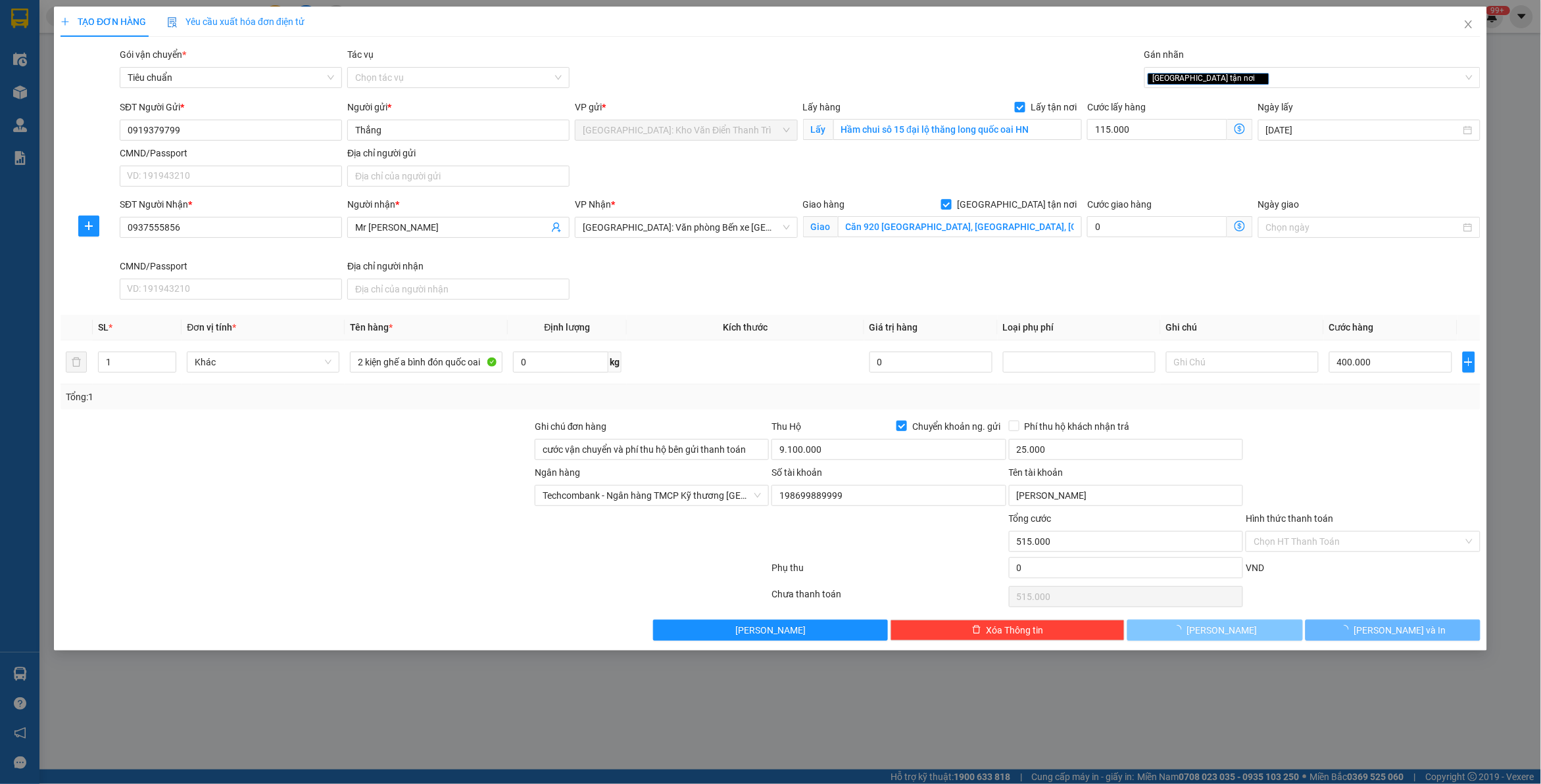
checkbox input "false"
type input "0"
checkbox input "false"
type input "0"
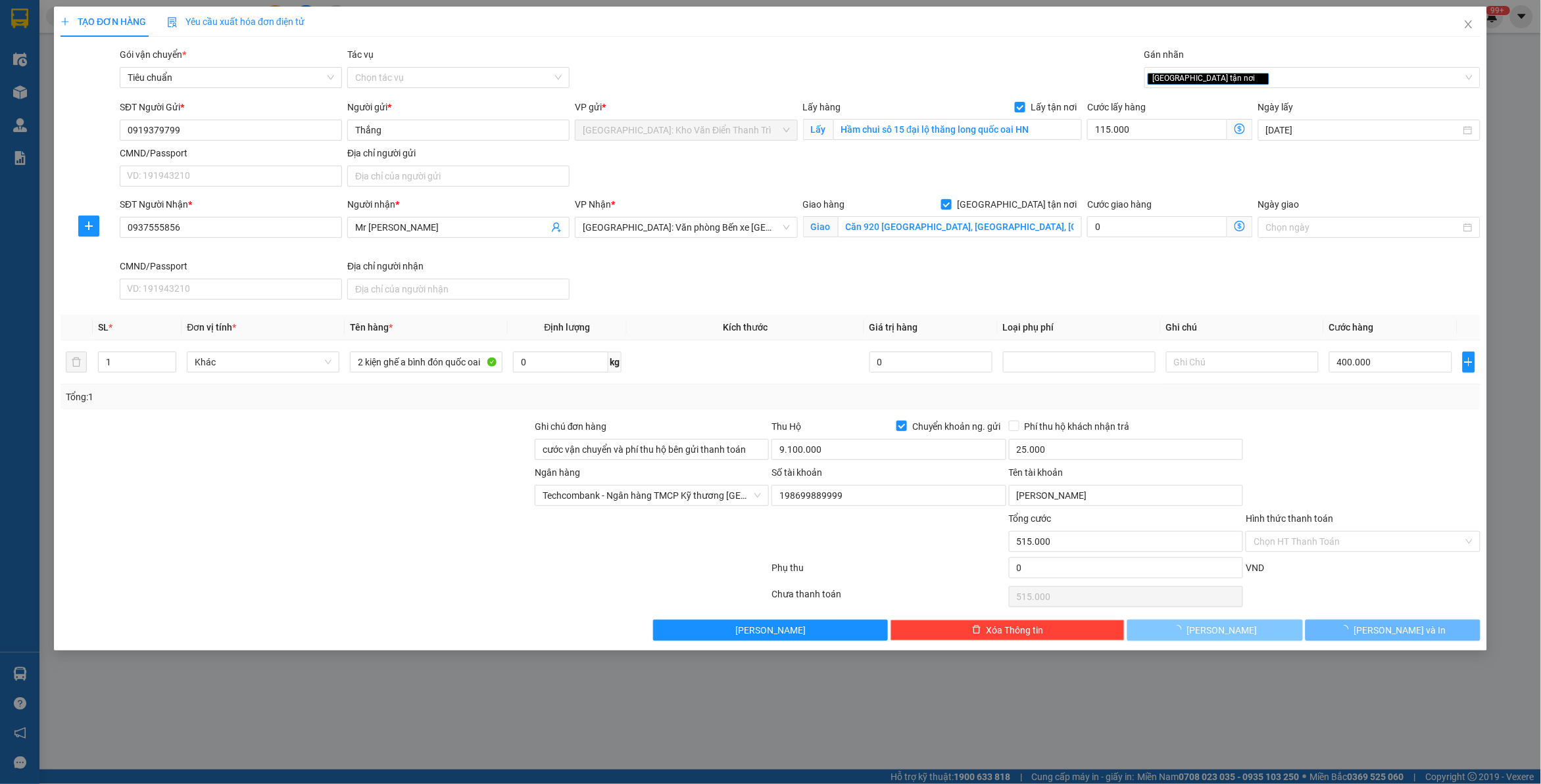
type input "0"
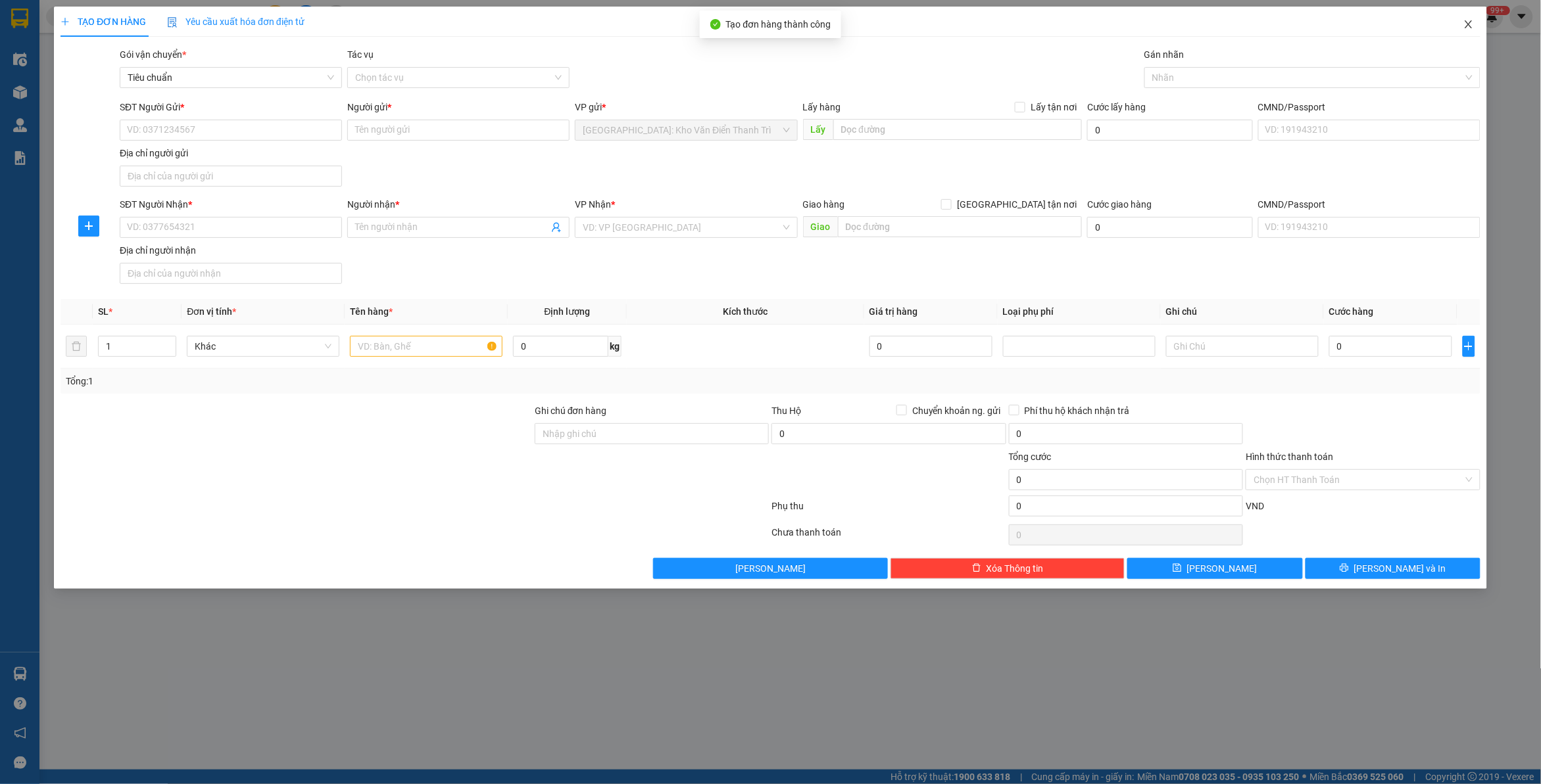
click at [1473, 24] on icon "close" at bounding box center [1468, 24] width 10 height 10
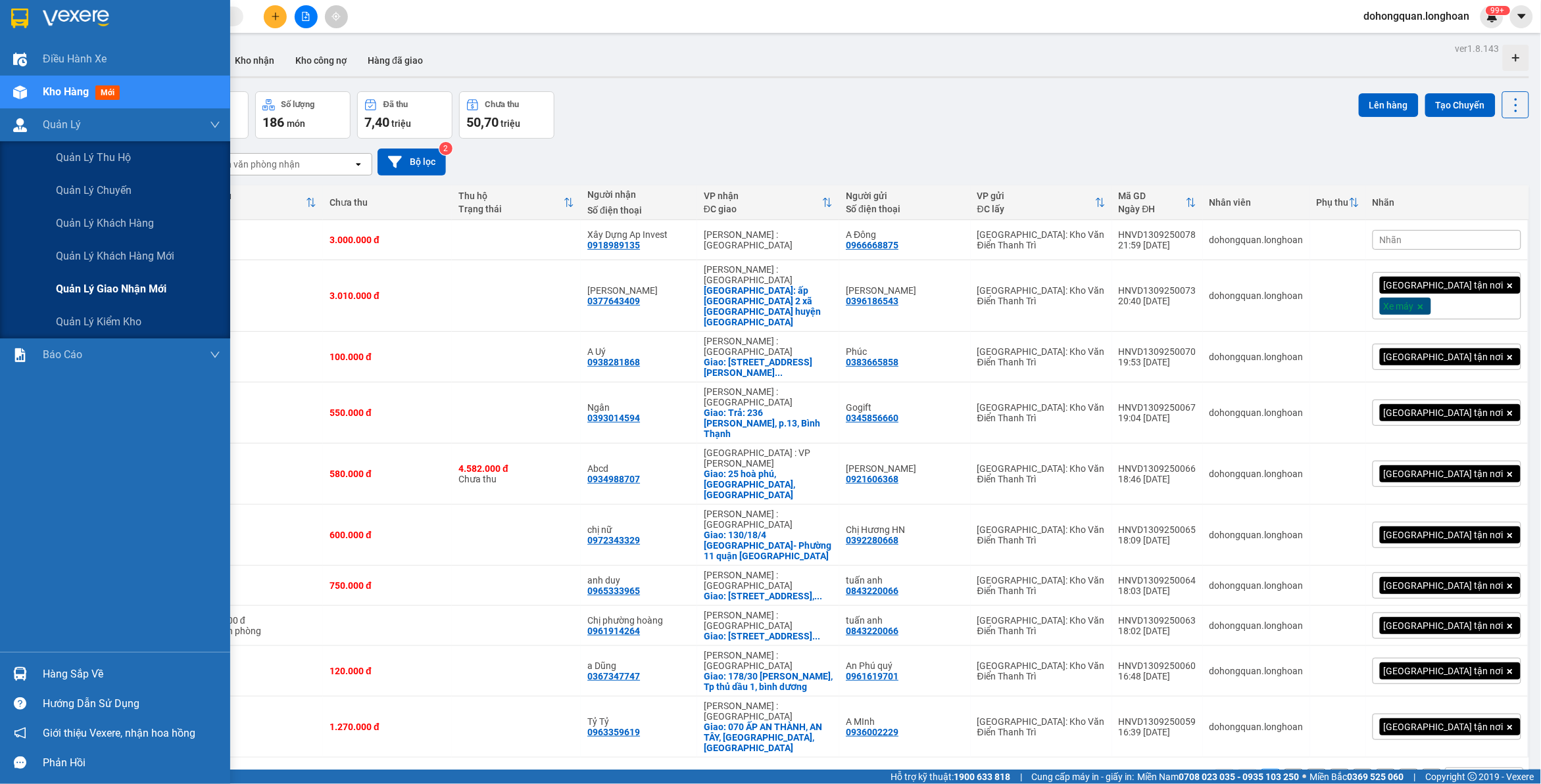
click at [94, 287] on span "Quản lý giao nhận mới" at bounding box center [111, 288] width 110 height 17
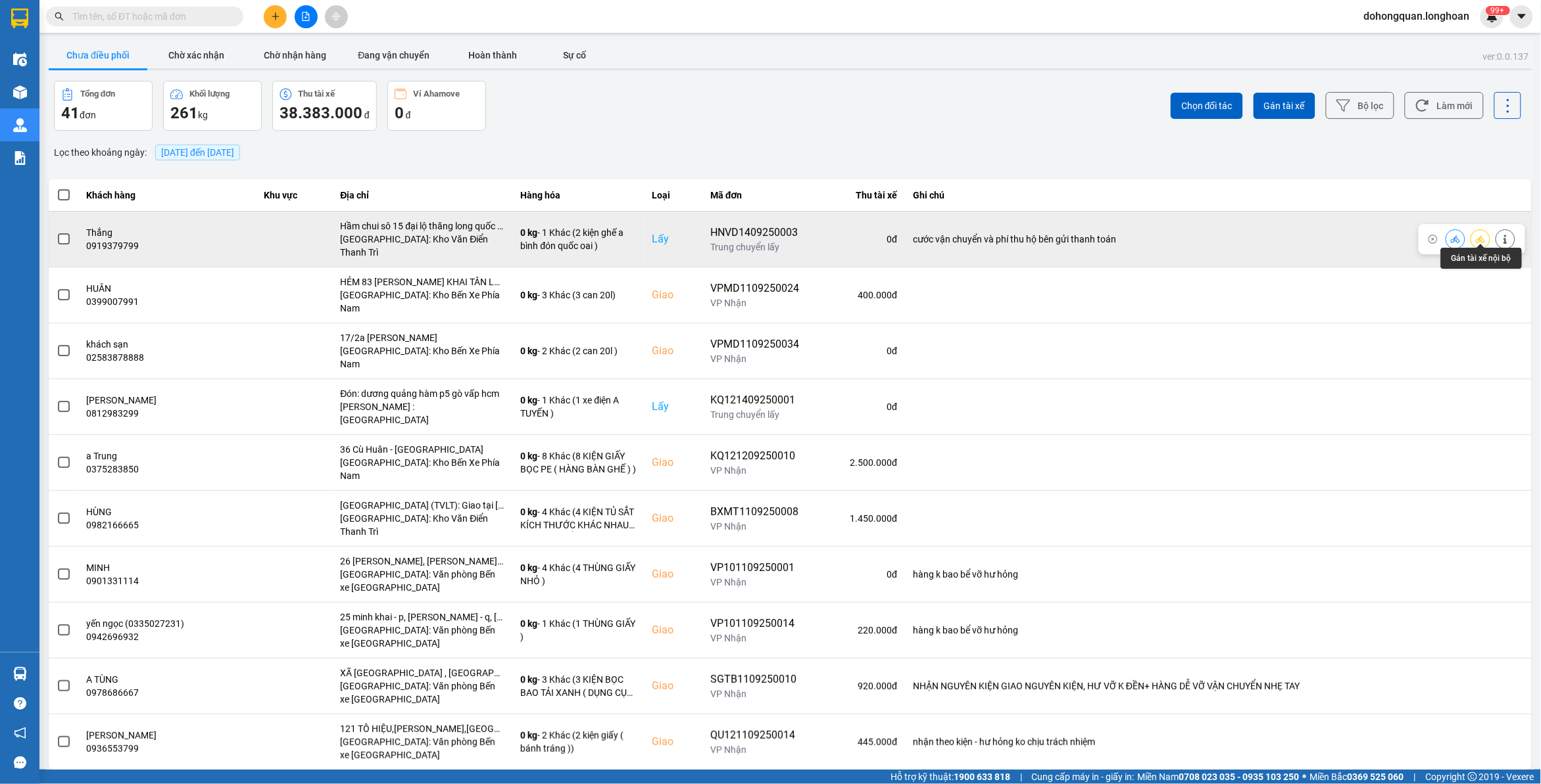
click at [1481, 237] on icon at bounding box center [1480, 240] width 9 height 9
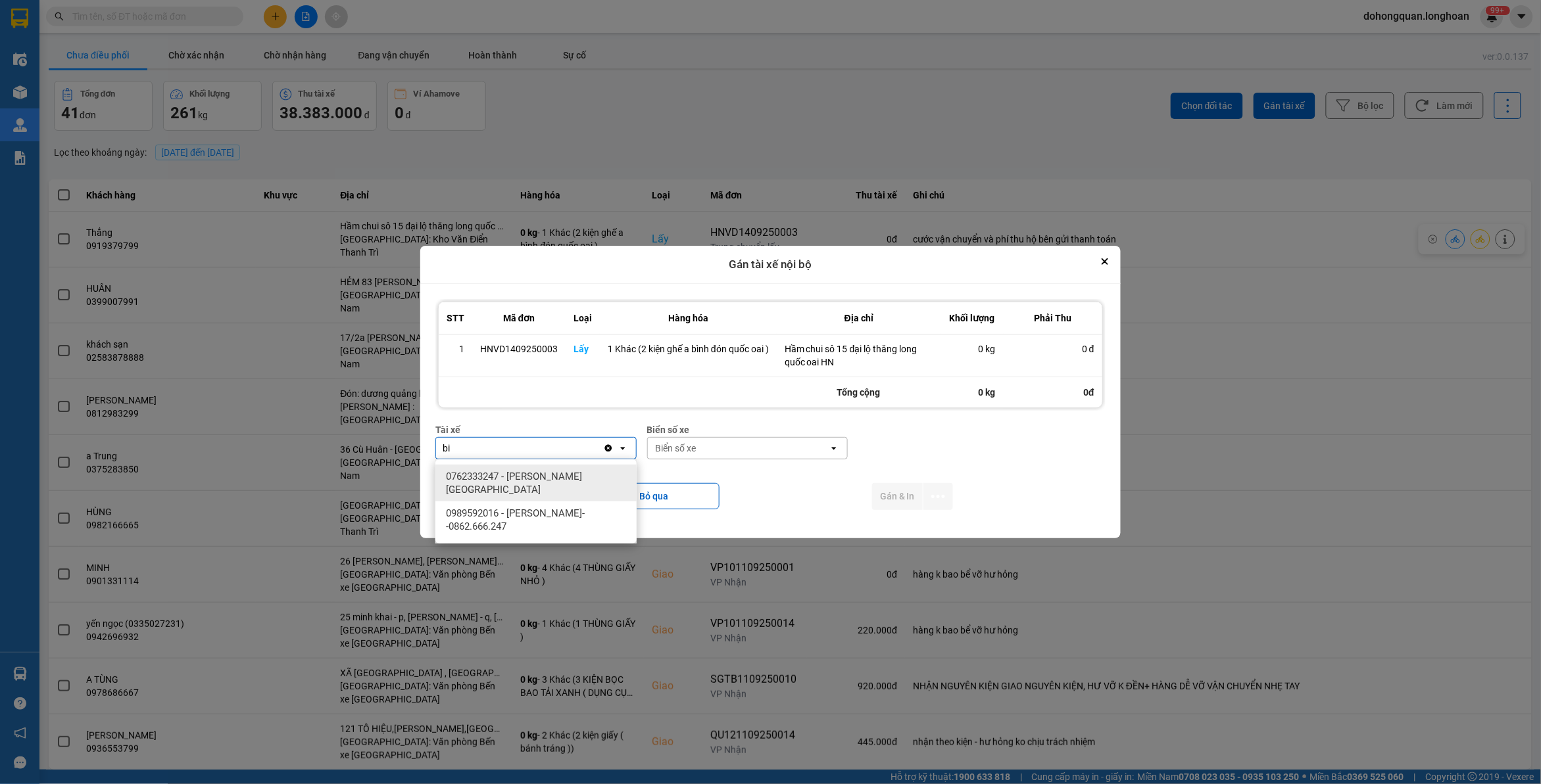
type input "bi"
click at [541, 507] on span "0989592016 - [PERSON_NAME]--0862.666.247" at bounding box center [538, 519] width 185 height 26
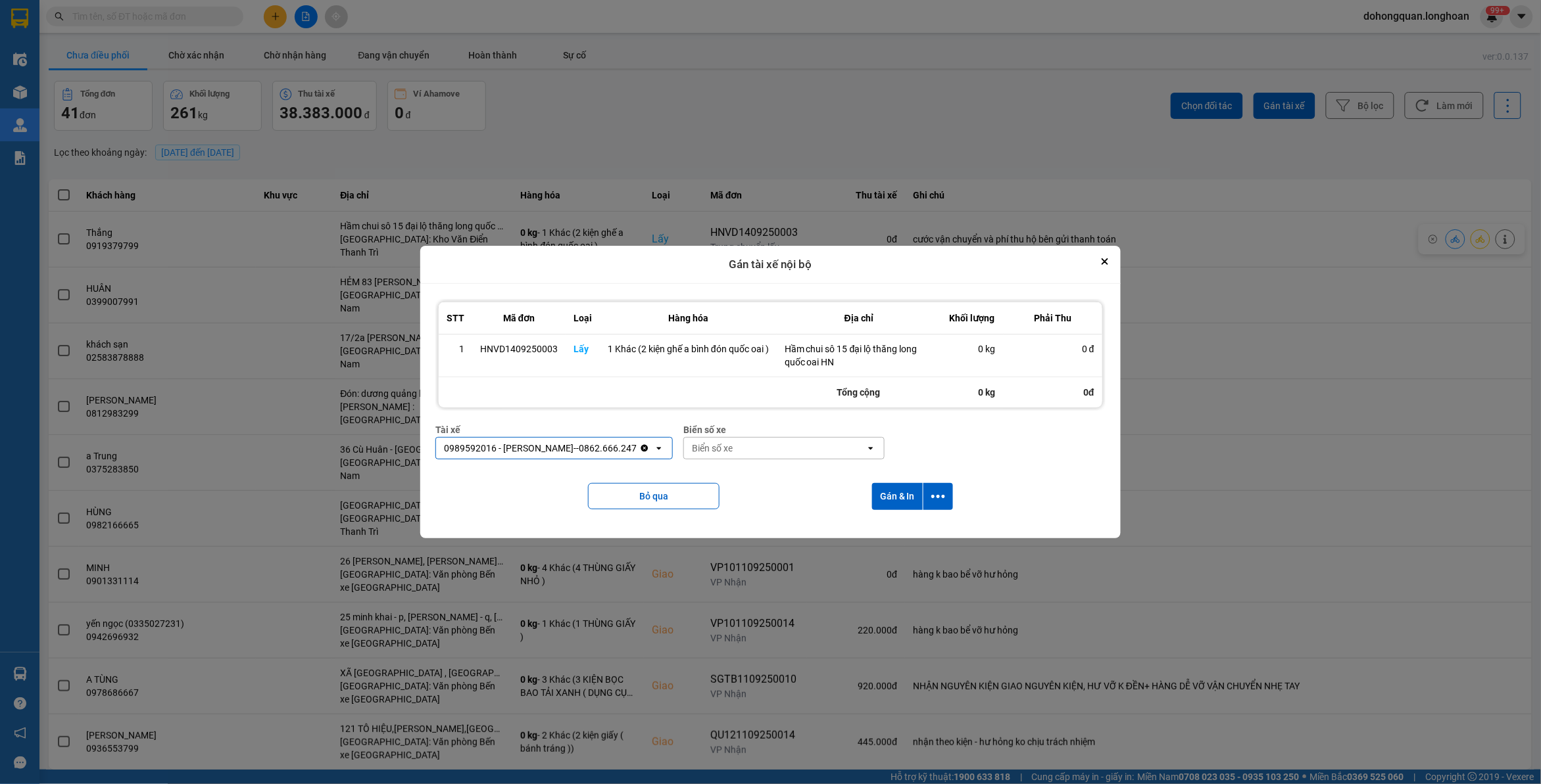
click at [817, 448] on div "Biển số xe" at bounding box center [775, 448] width 181 height 21
type input "44"
click at [826, 481] on div "29E-122.44" at bounding box center [777, 477] width 201 height 24
click at [929, 496] on button "dialog" at bounding box center [939, 496] width 30 height 27
click at [899, 530] on span "Chỉ gán tài" at bounding box center [886, 533] width 43 height 13
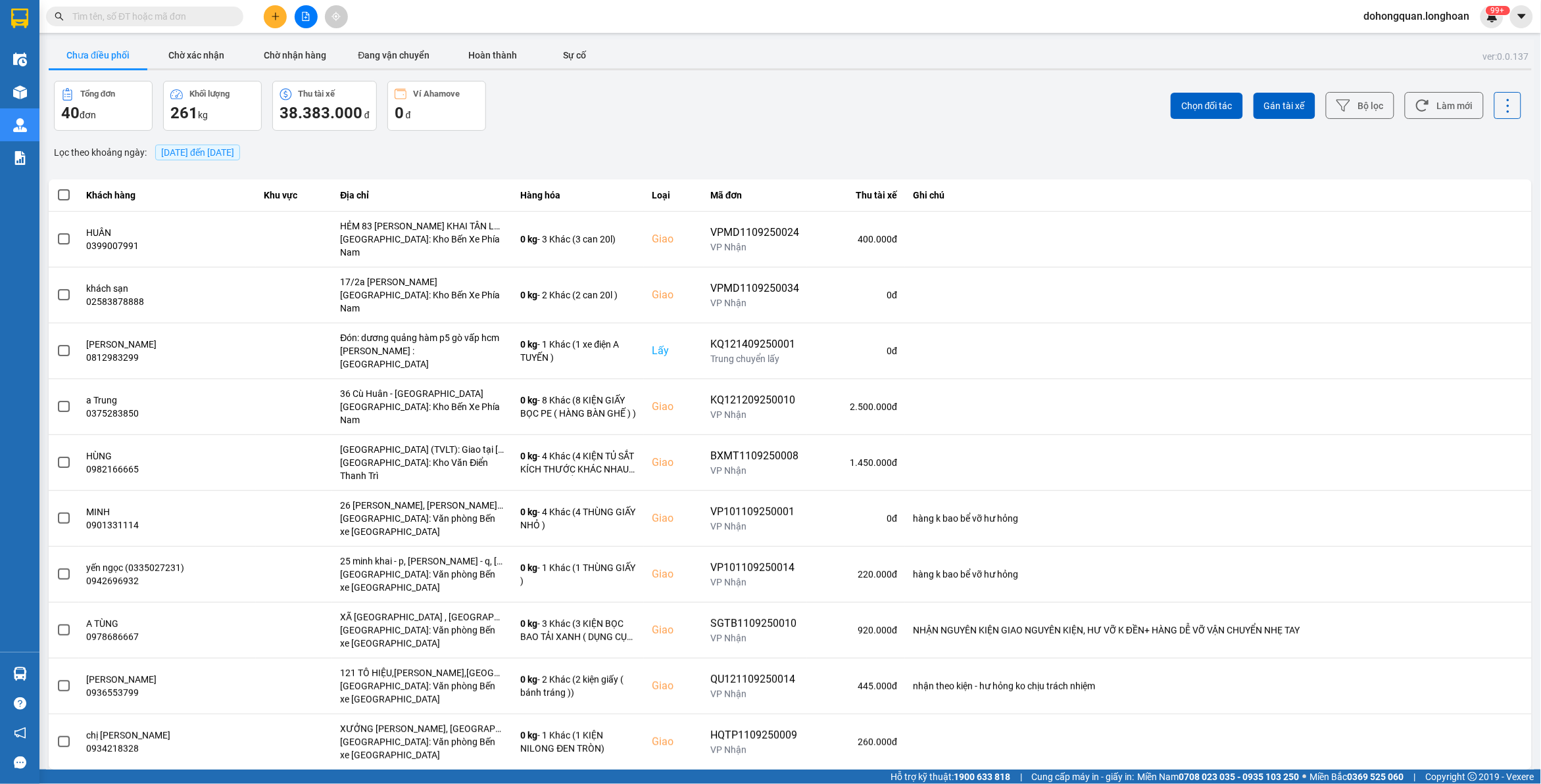
click at [204, 20] on input "text" at bounding box center [150, 17] width 155 height 14
paste input "0919379799"
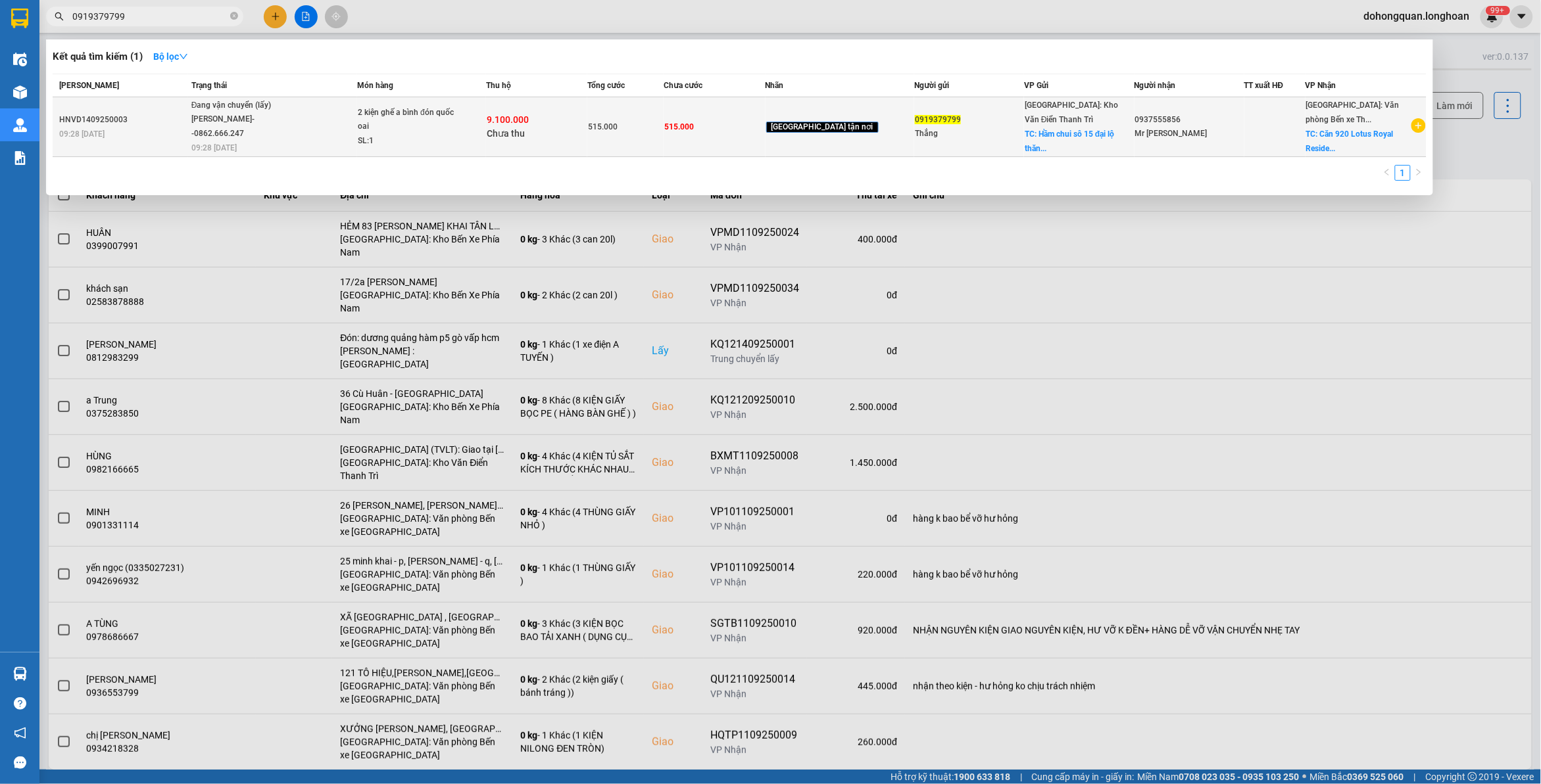
type input "0919379799"
click at [333, 151] on td "Đang vận chuyển (lấy) [PERSON_NAME]--0862.666.247 09:28 [DATE]" at bounding box center [273, 127] width 169 height 60
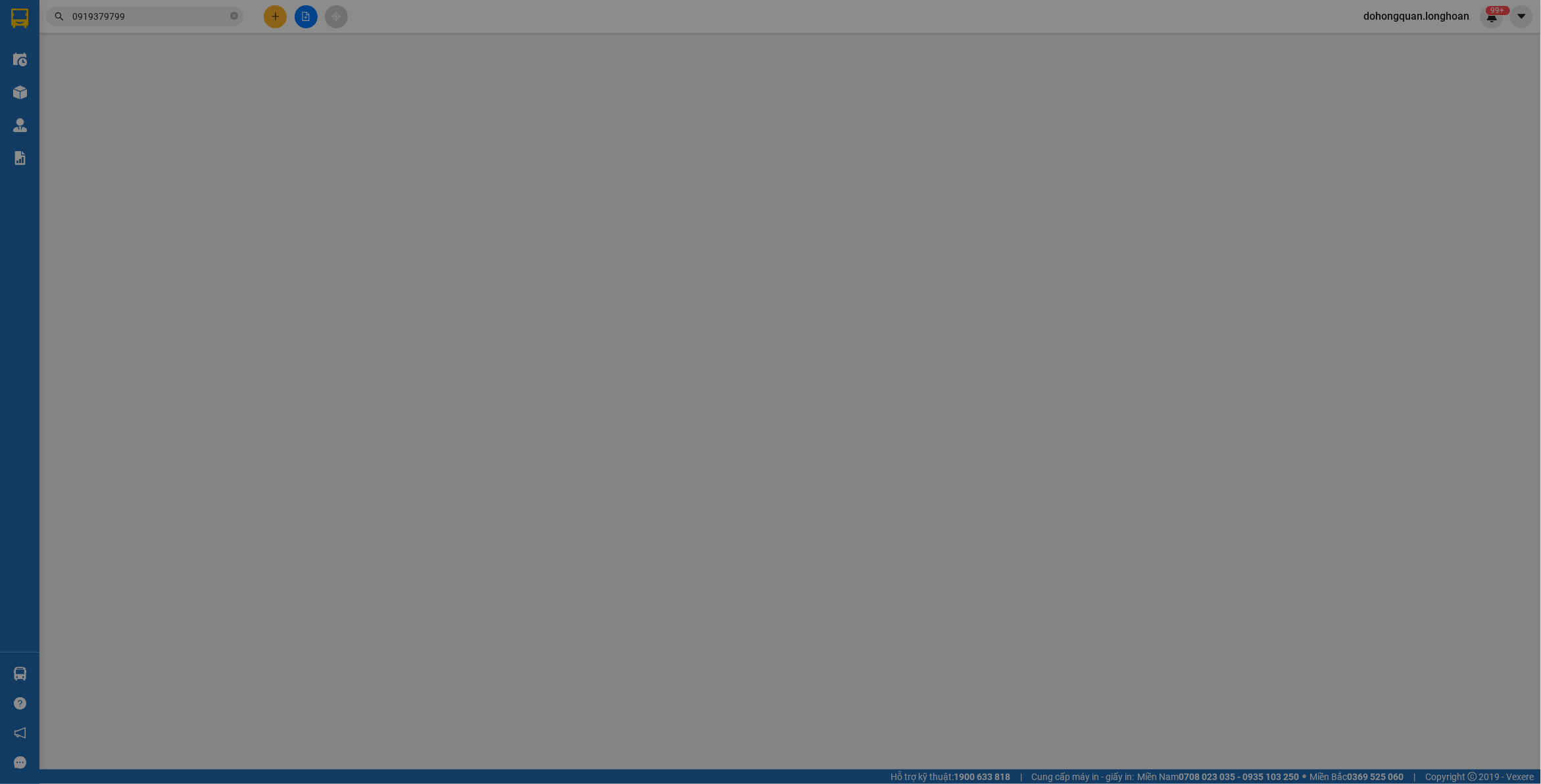
type input "0919379799"
type input "Thắng"
checkbox input "true"
type input "Hầm chui sô 15 đại lộ thăng long quốc oai HN"
type input "0937555856"
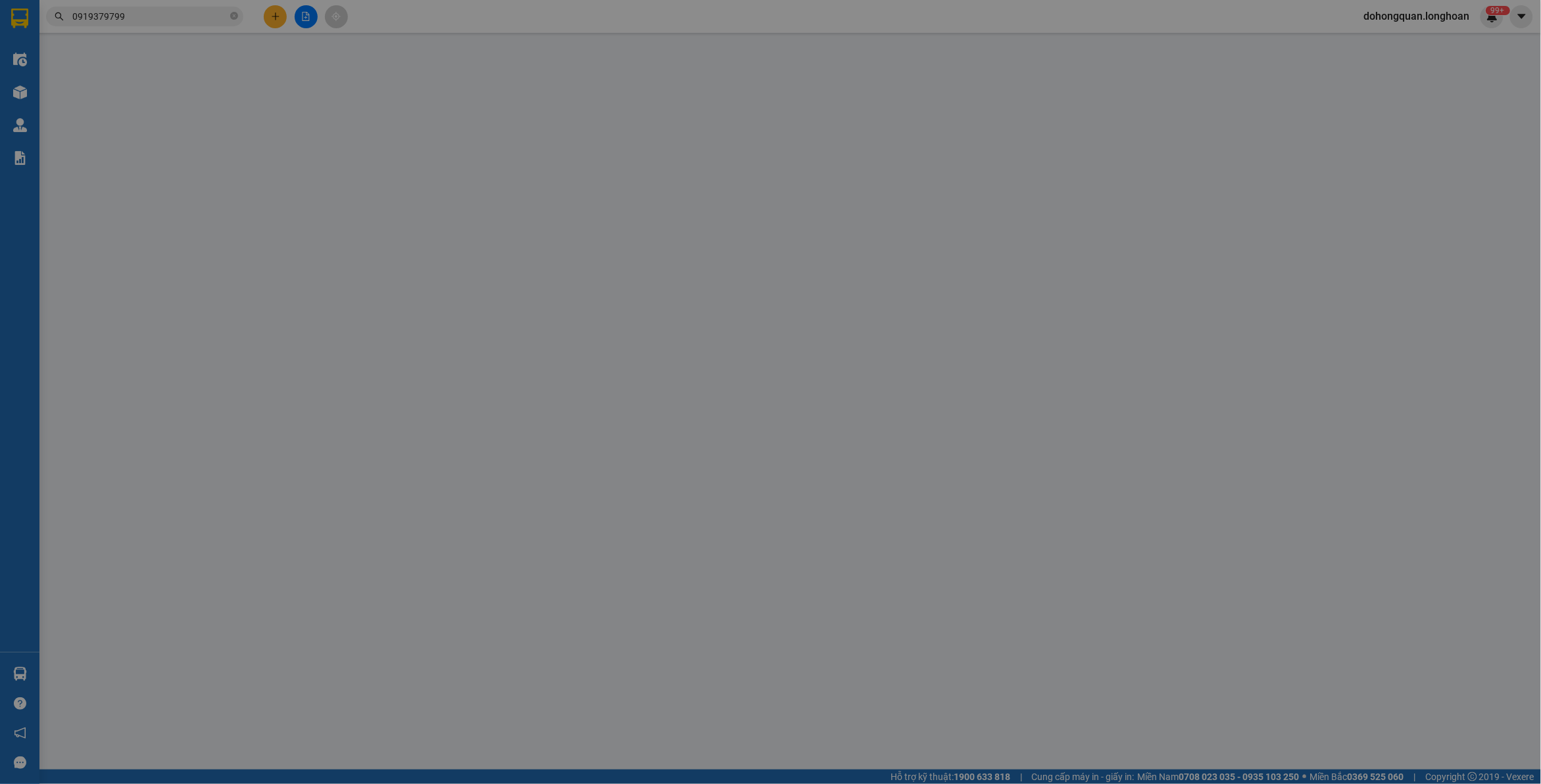
type input "Mr [PERSON_NAME]"
checkbox input "true"
type input "Căn 920 [GEOGRAPHIC_DATA], [GEOGRAPHIC_DATA], [GEOGRAPHIC_DATA] , QN"
type input "cước vận chuyển và phí thu hộ bên gửi thanh toán"
type input "515.000"
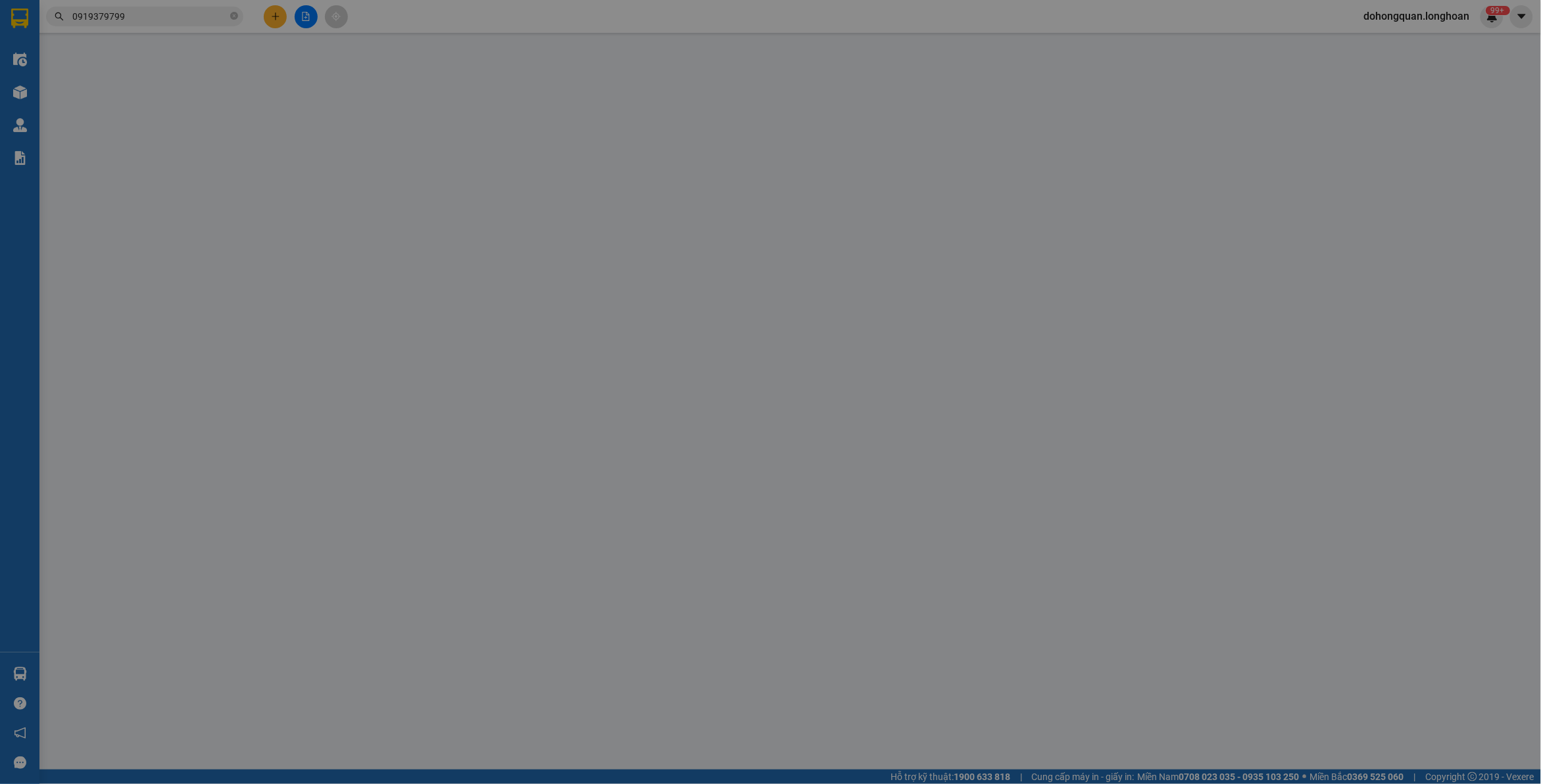
type input "515.000"
